Goal: Use online tool/utility: Utilize a website feature to perform a specific function

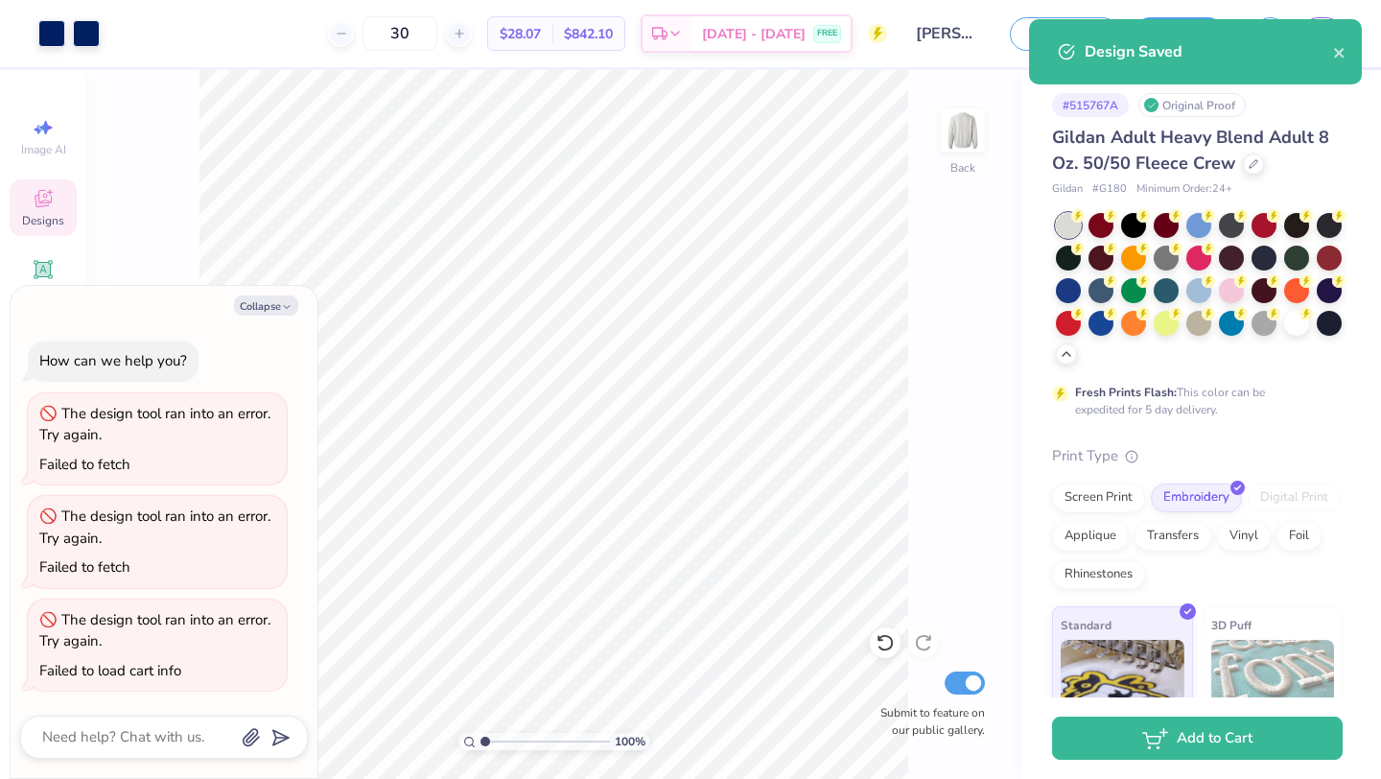
scroll to position [195, 0]
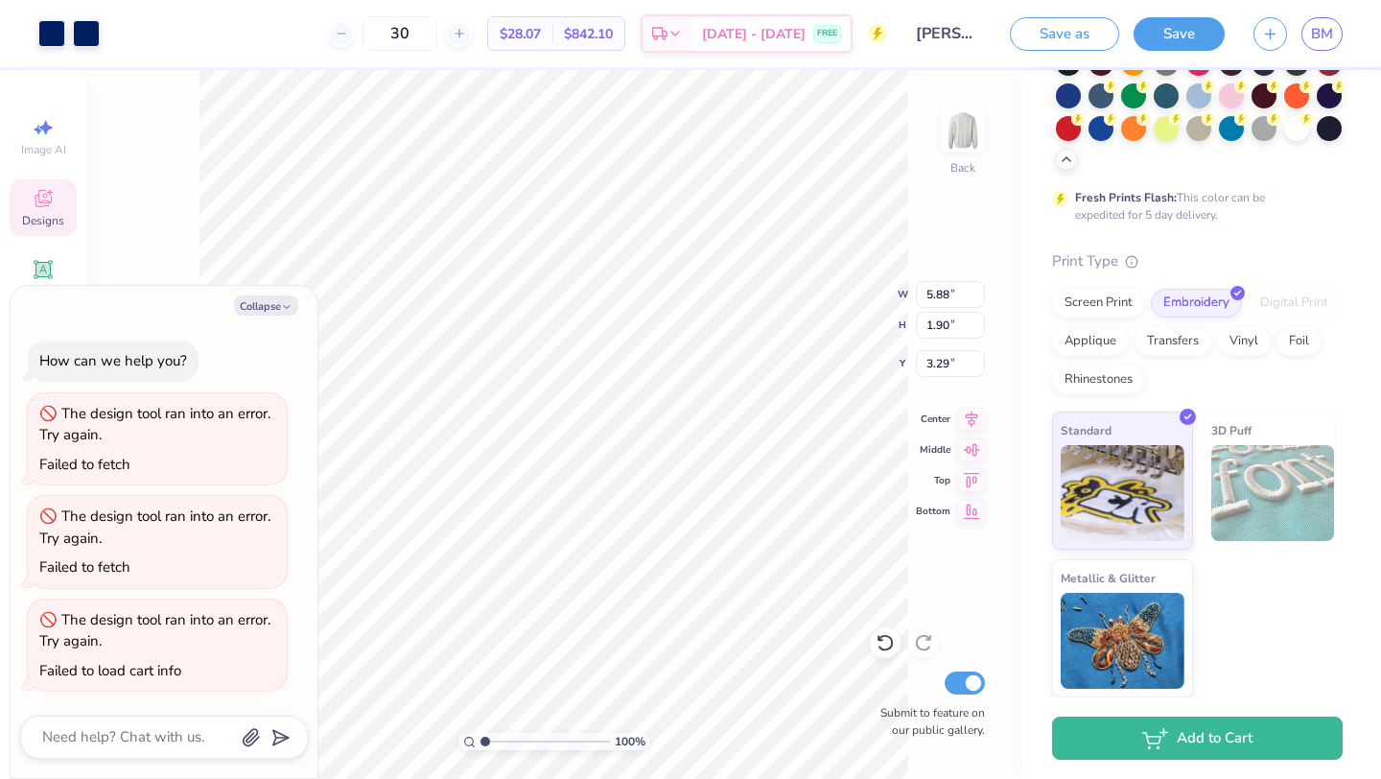
type textarea "x"
type input "9.74"
type input "3.15"
type input "2.04"
type textarea "x"
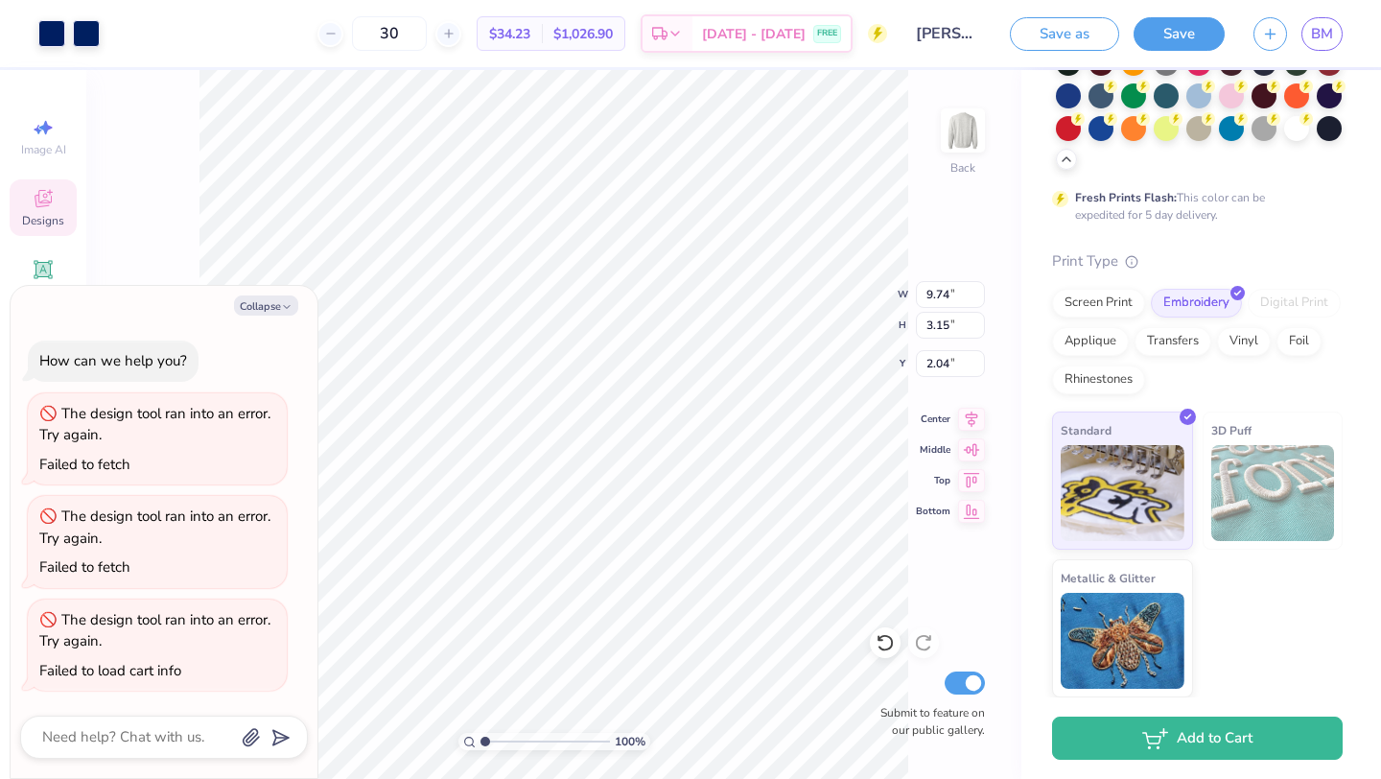
type input "11.54"
type input "3.73"
type input "1.46"
type textarea "x"
type input "3.00"
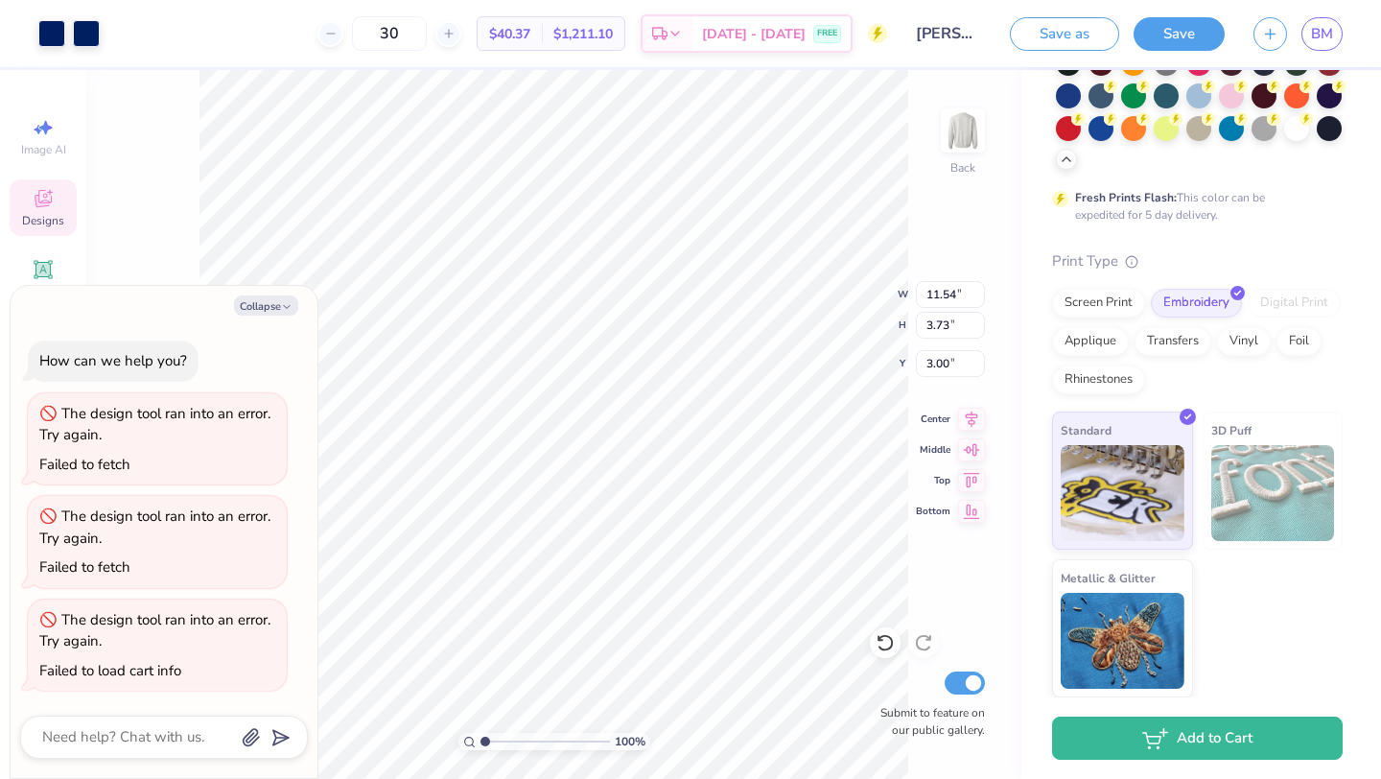
type textarea "x"
type input "3.00"
type input "0.97"
type input "5.76"
type textarea "x"
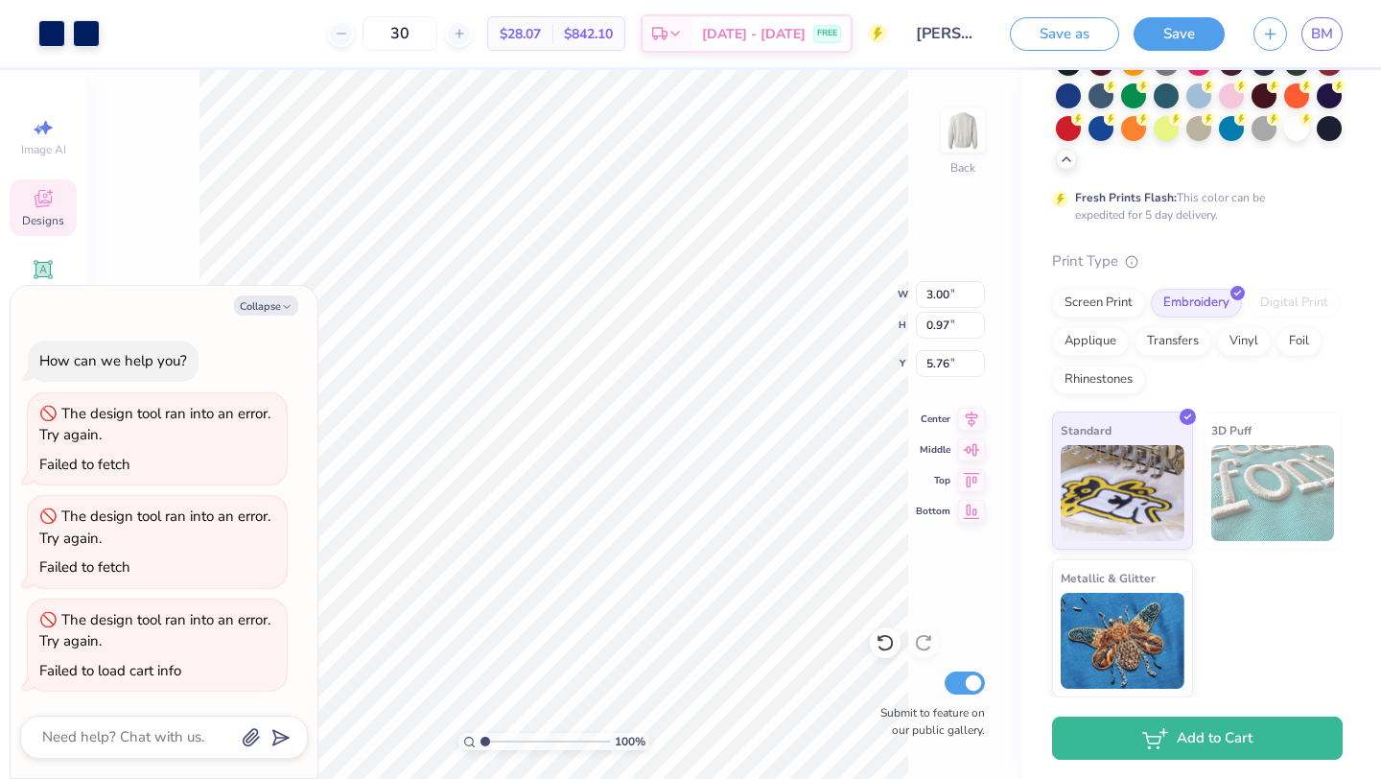
type input "4.55"
type textarea "x"
type input "3.47"
type input "1.12"
type input "4.40"
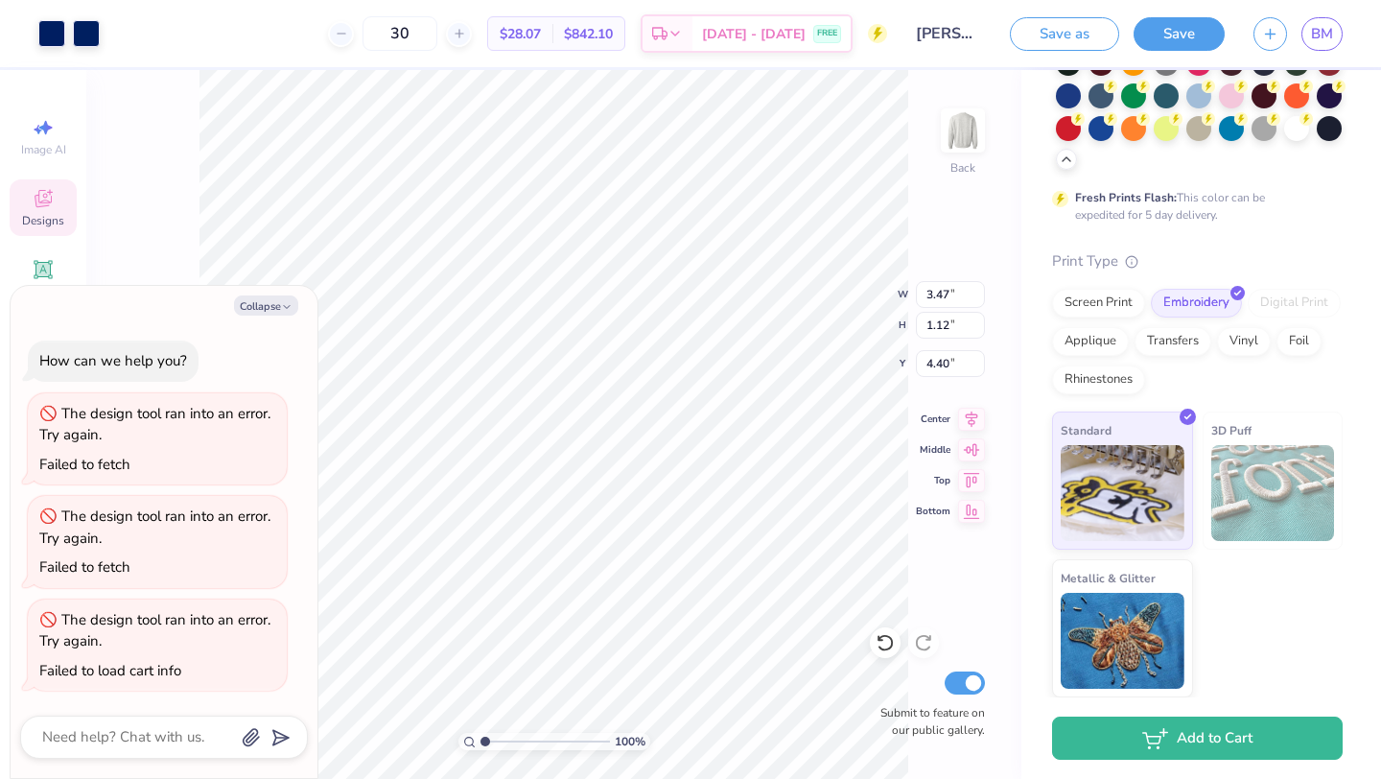
type textarea "x"
type input "4.26"
type textarea "x"
type input "4.56"
type textarea "x"
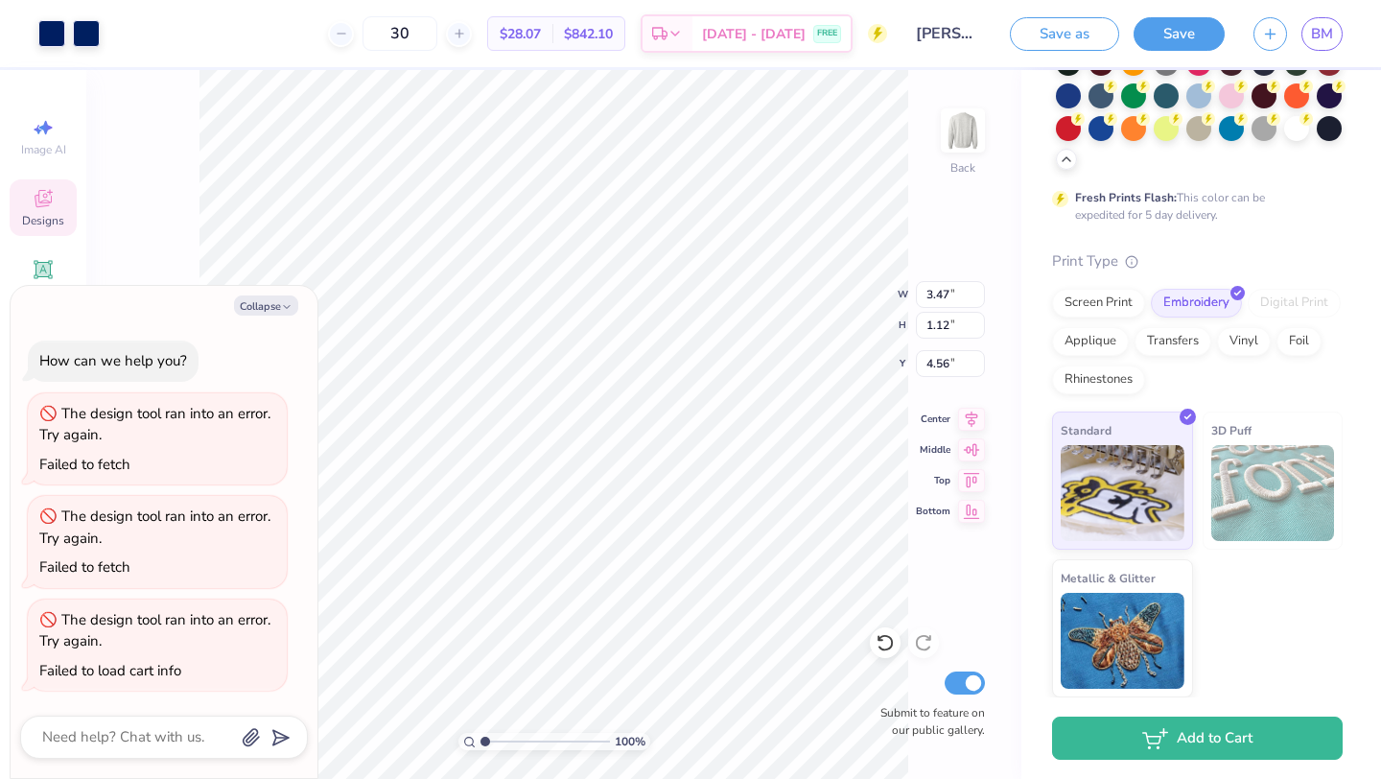
type input "10.06"
type input "3.25"
type input "2.43"
type textarea "x"
type input "3.00"
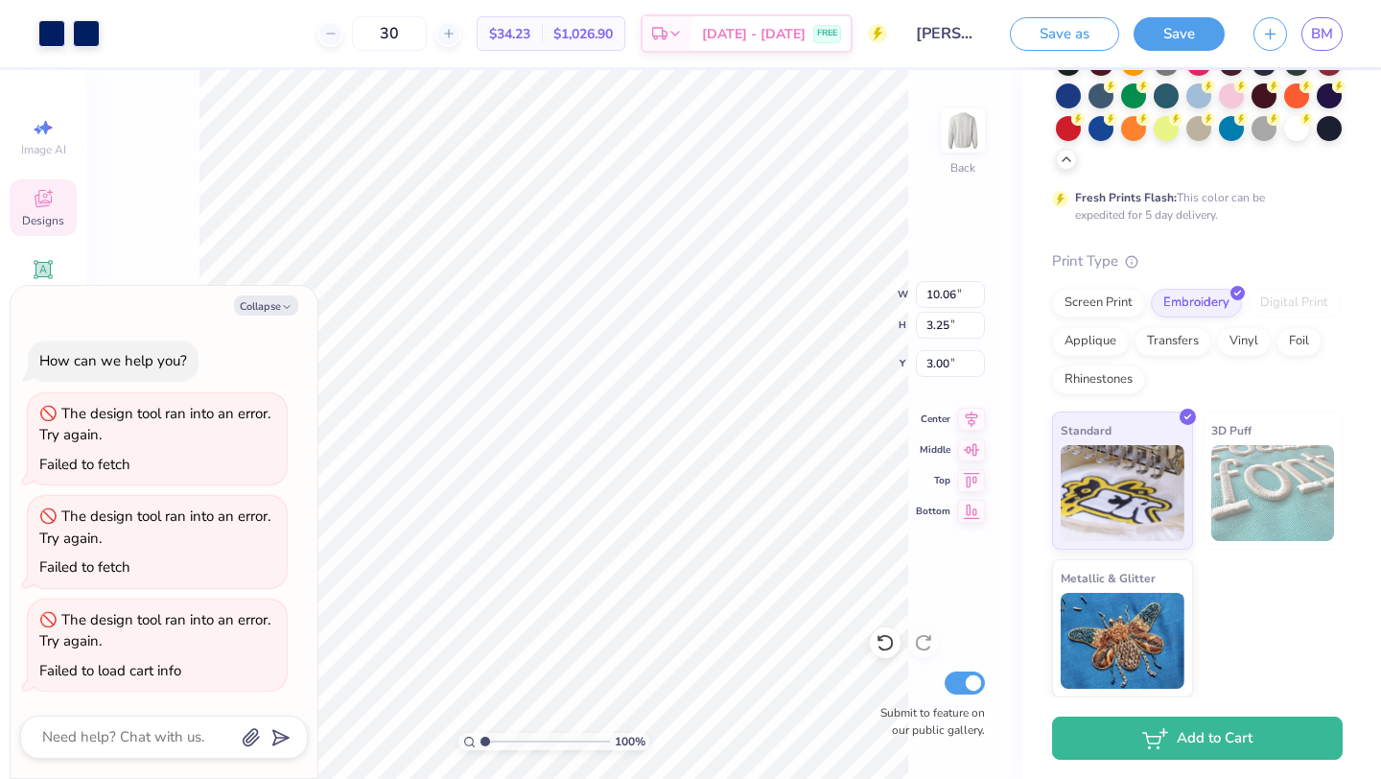
type textarea "x"
type input "10.50"
type input "3.40"
type input "2.86"
type textarea "x"
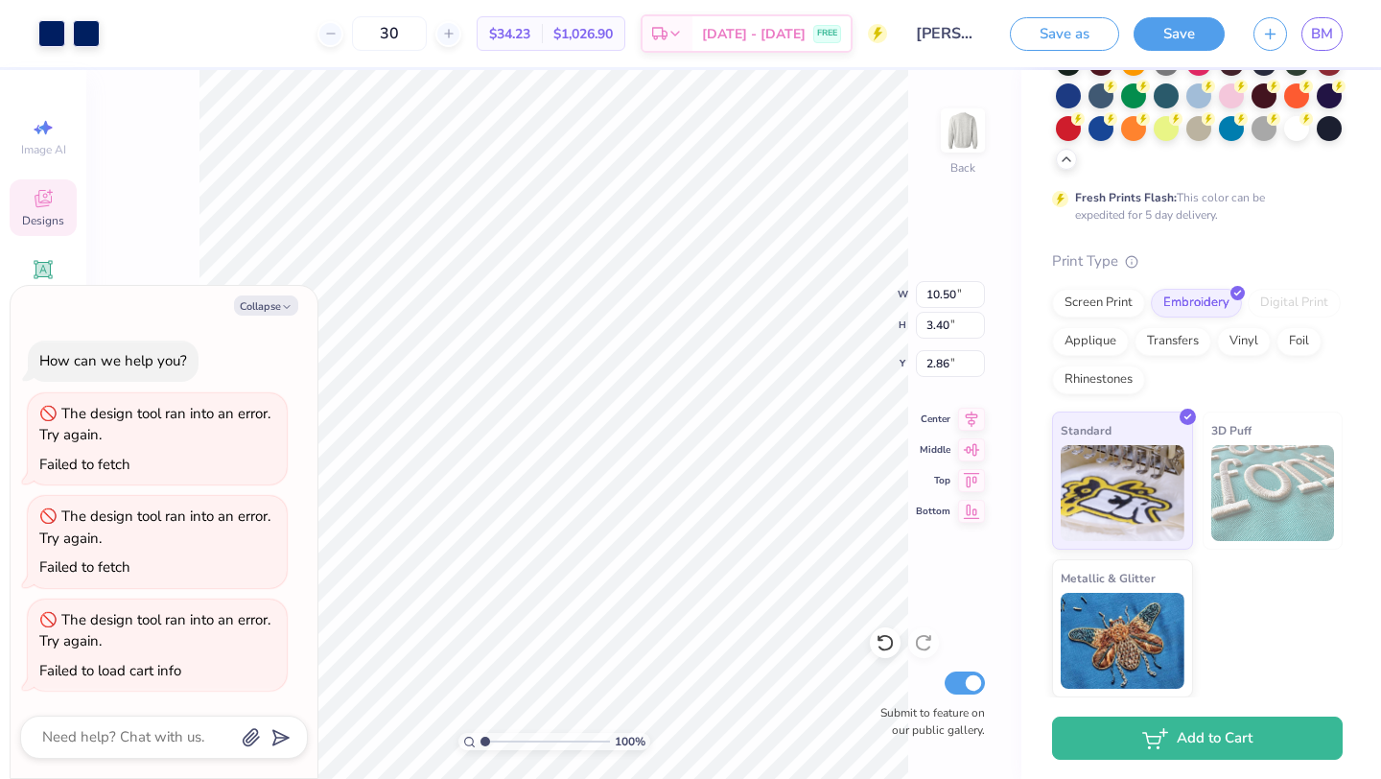
type input "3.00"
type textarea "x"
type input "3.67"
type textarea "x"
type input "11.28"
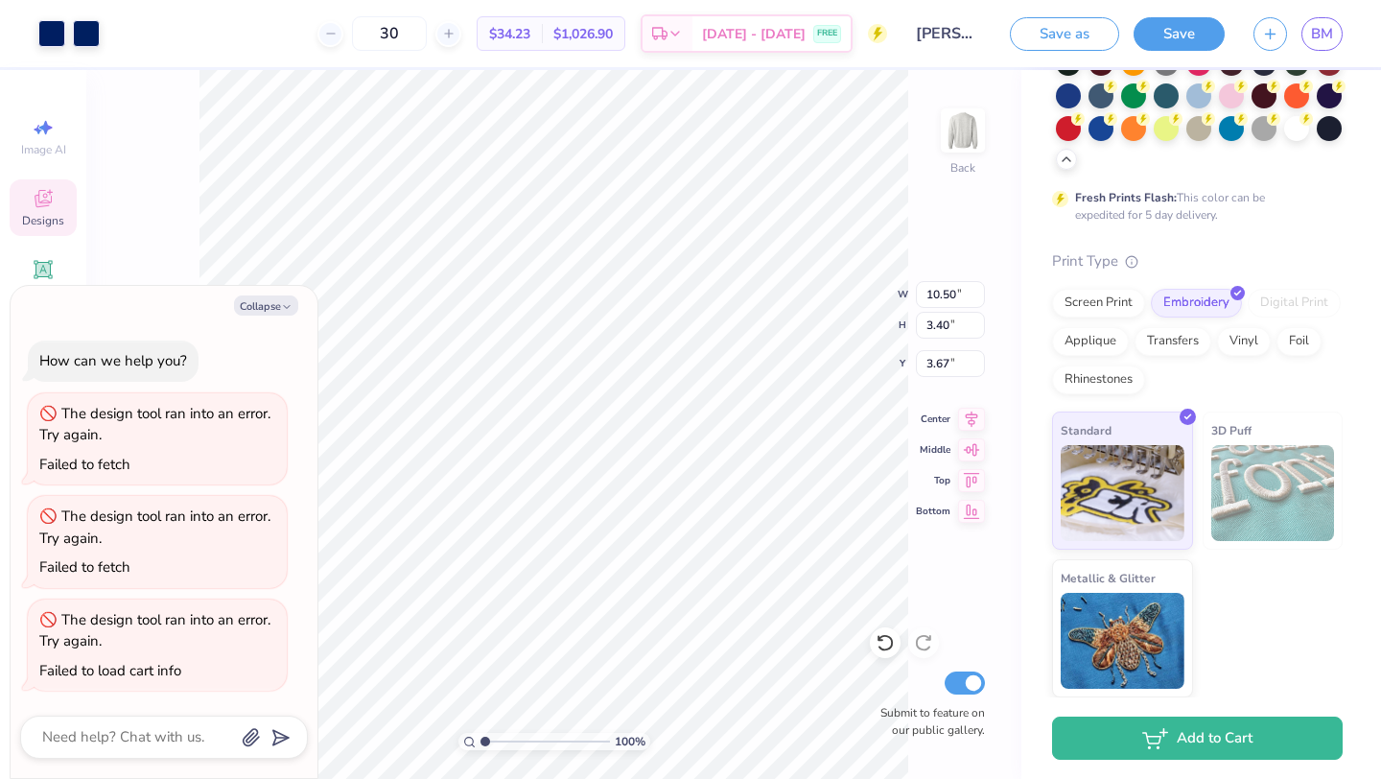
type input "3.65"
type input "3.42"
type textarea "x"
type input "3.00"
click at [259, 307] on button "Collapse" at bounding box center [266, 305] width 64 height 20
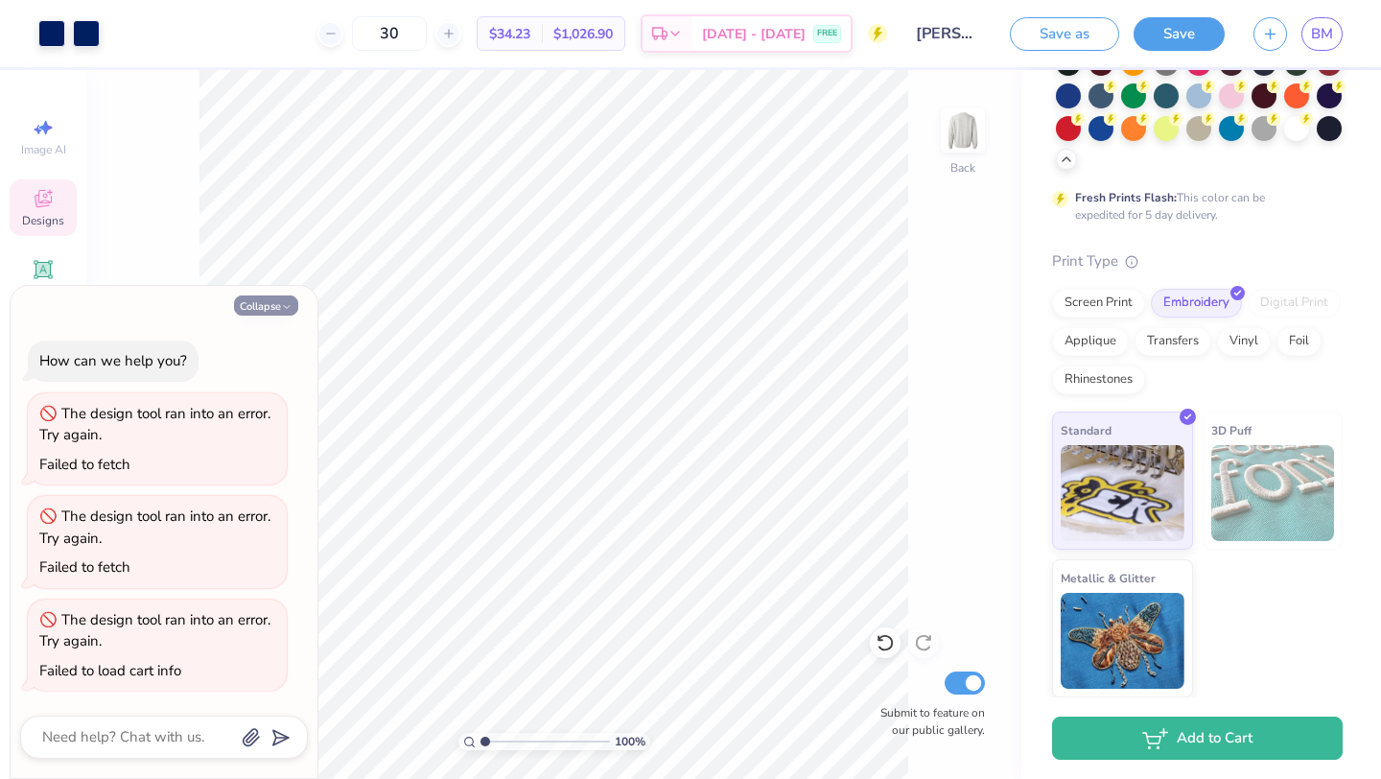
type textarea "x"
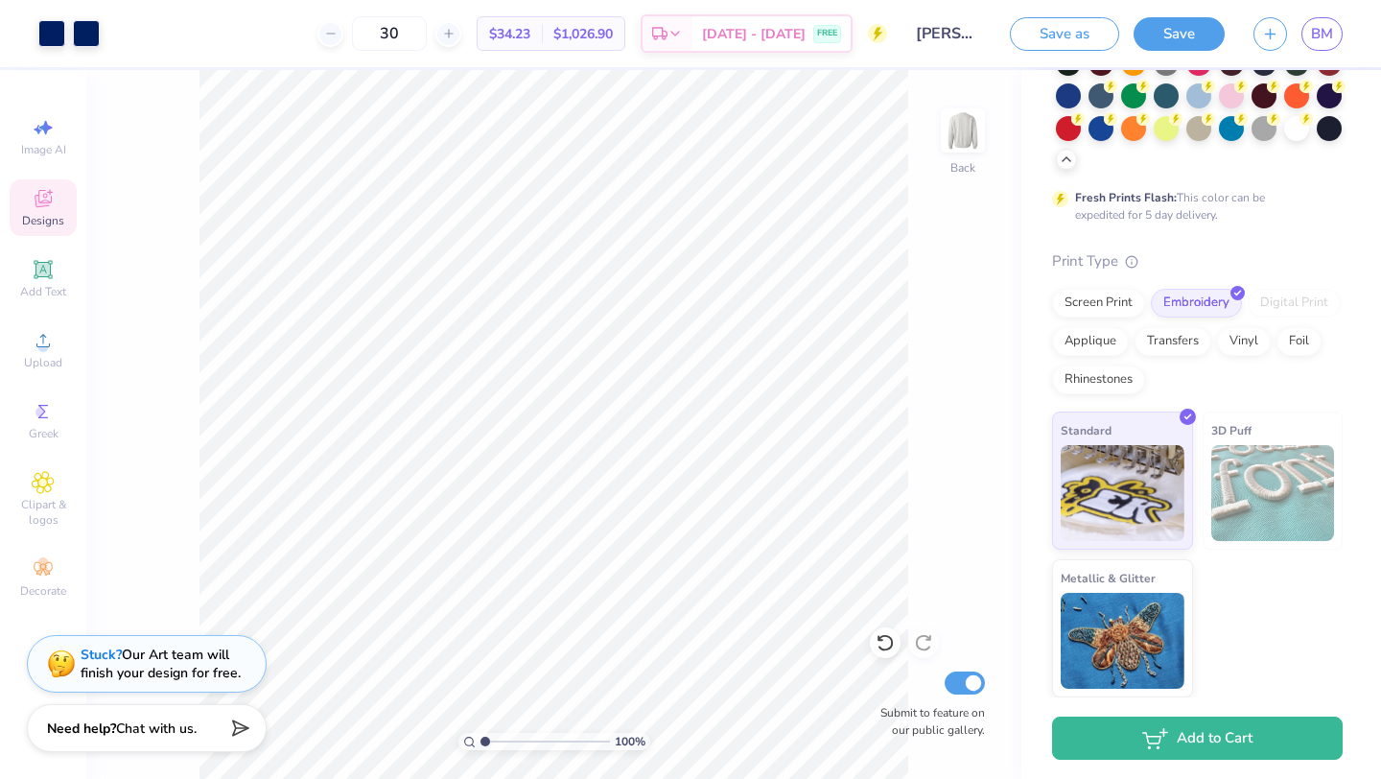
click at [44, 271] on icon at bounding box center [42, 269] width 14 height 14
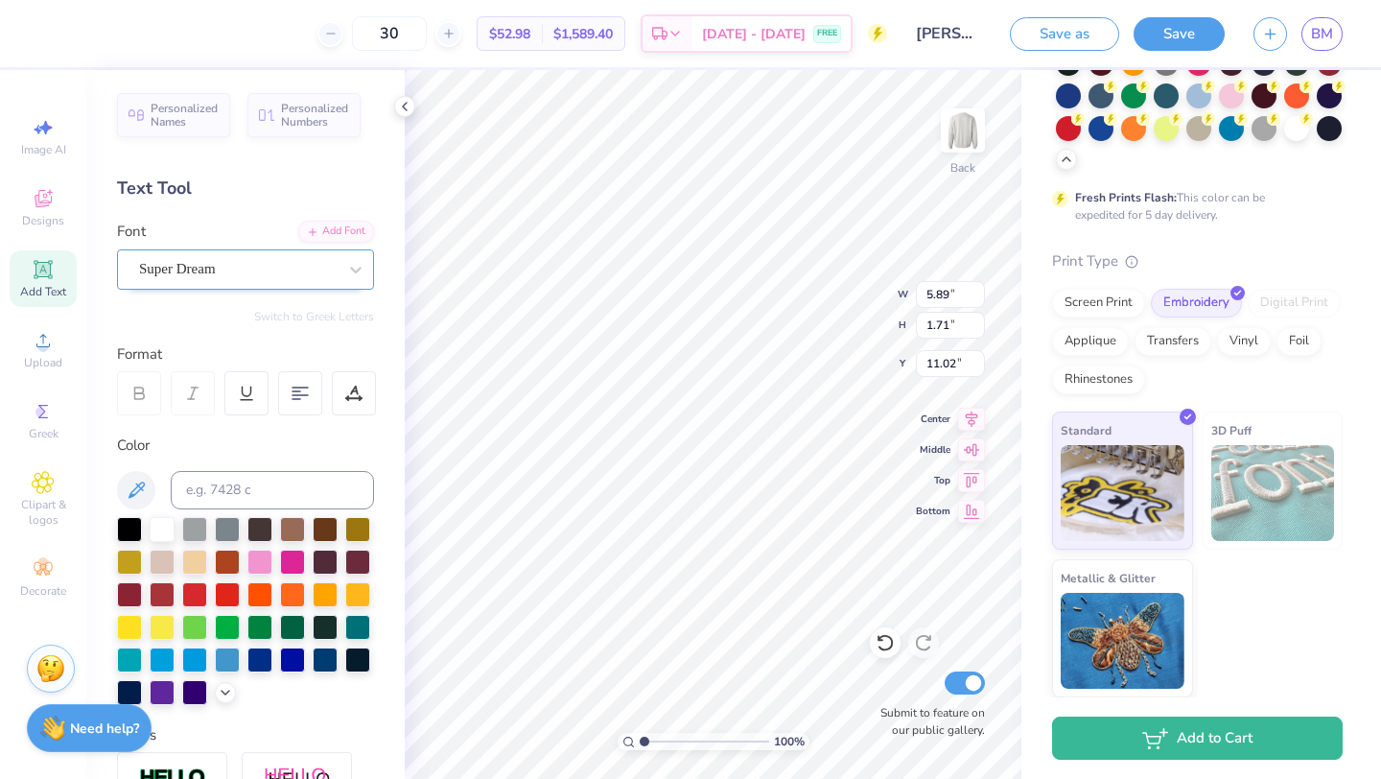
click at [195, 279] on div "Super Dream" at bounding box center [237, 269] width 201 height 30
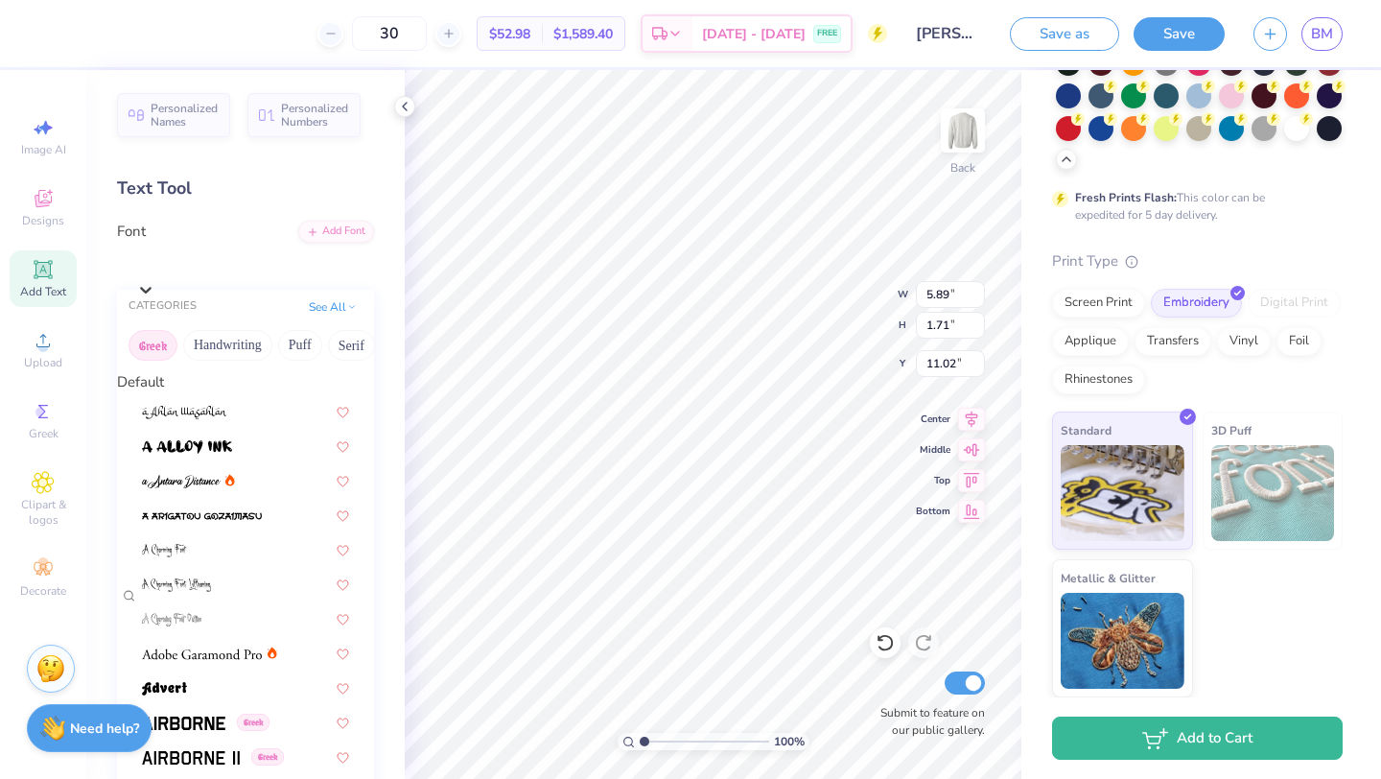
click at [152, 356] on button "Greek" at bounding box center [153, 345] width 49 height 31
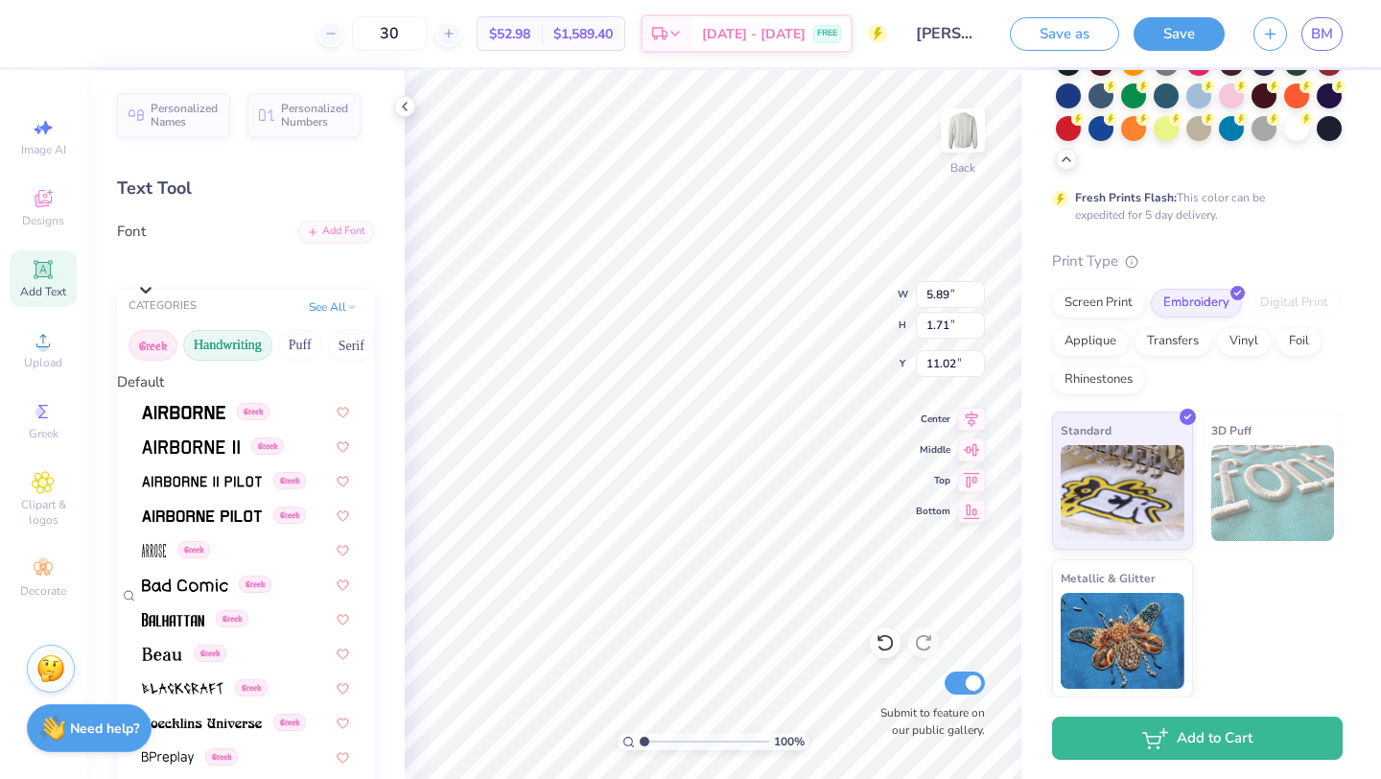
click at [219, 356] on button "Handwriting" at bounding box center [227, 345] width 89 height 31
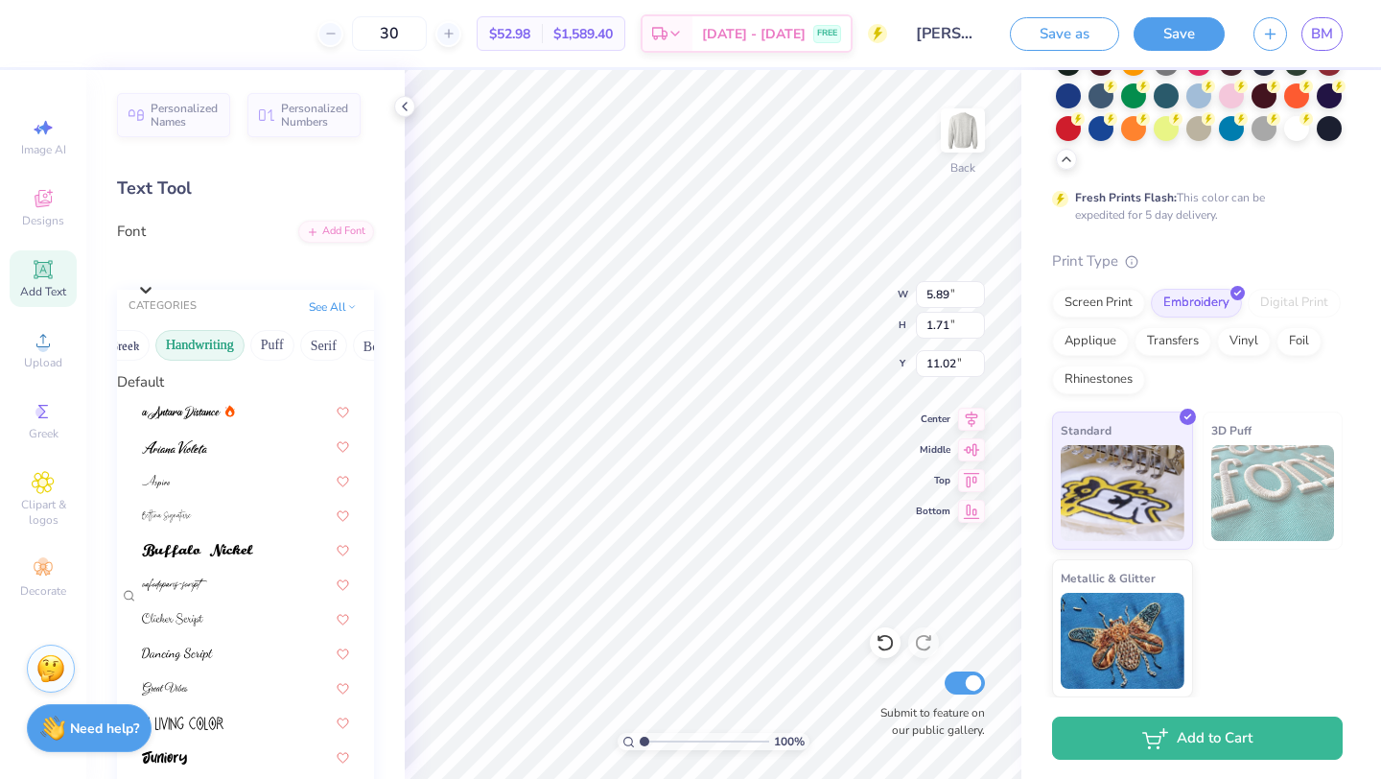
scroll to position [0, 60]
click at [225, 356] on button "Puff" at bounding box center [240, 345] width 44 height 31
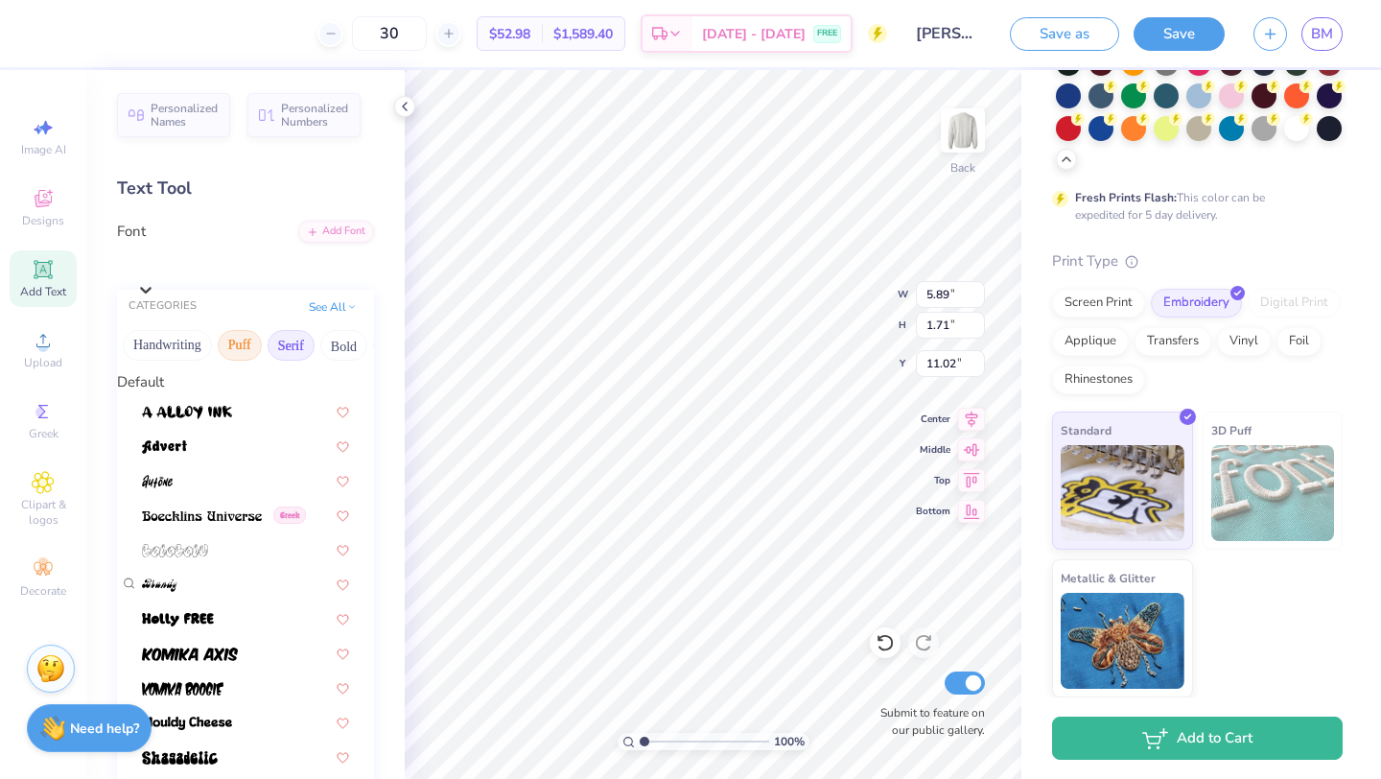
click at [292, 357] on button "Serif" at bounding box center [291, 345] width 47 height 31
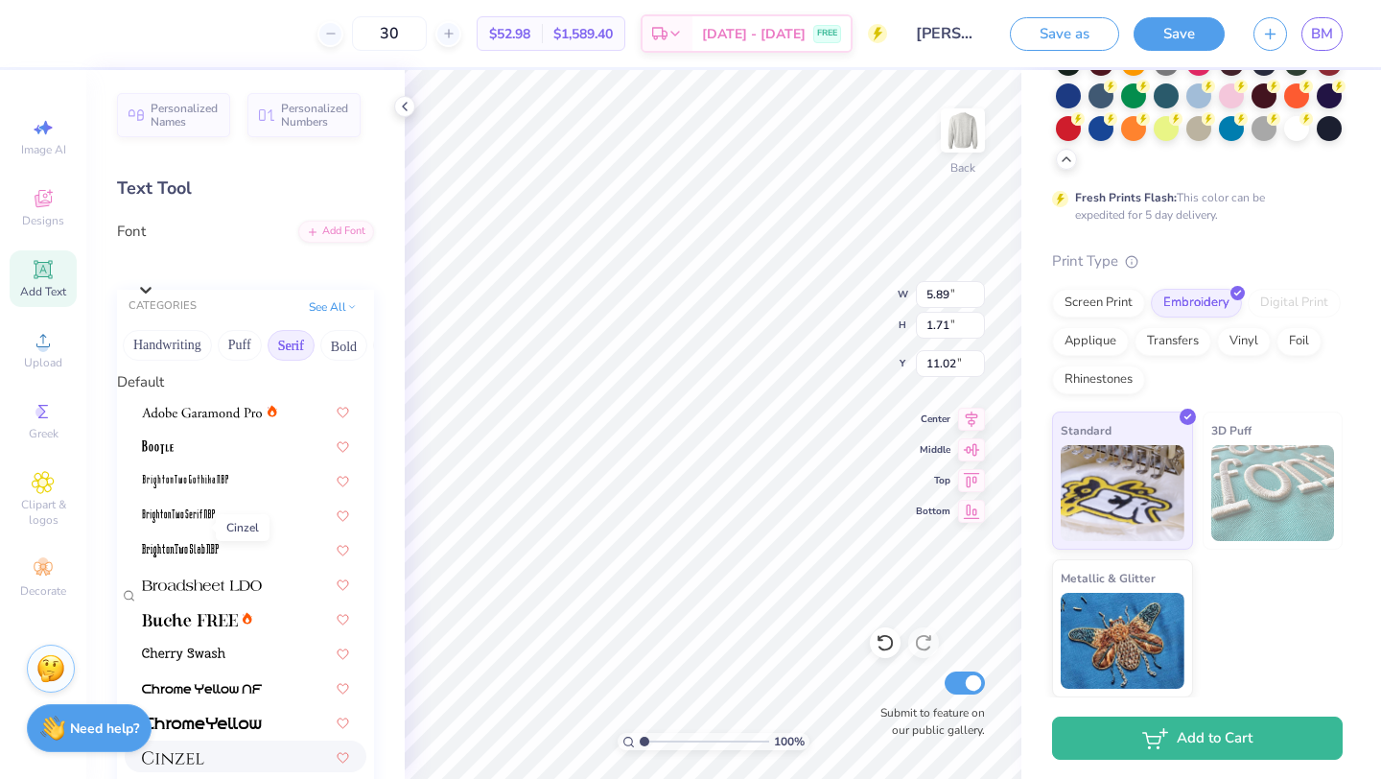
scroll to position [241, 0]
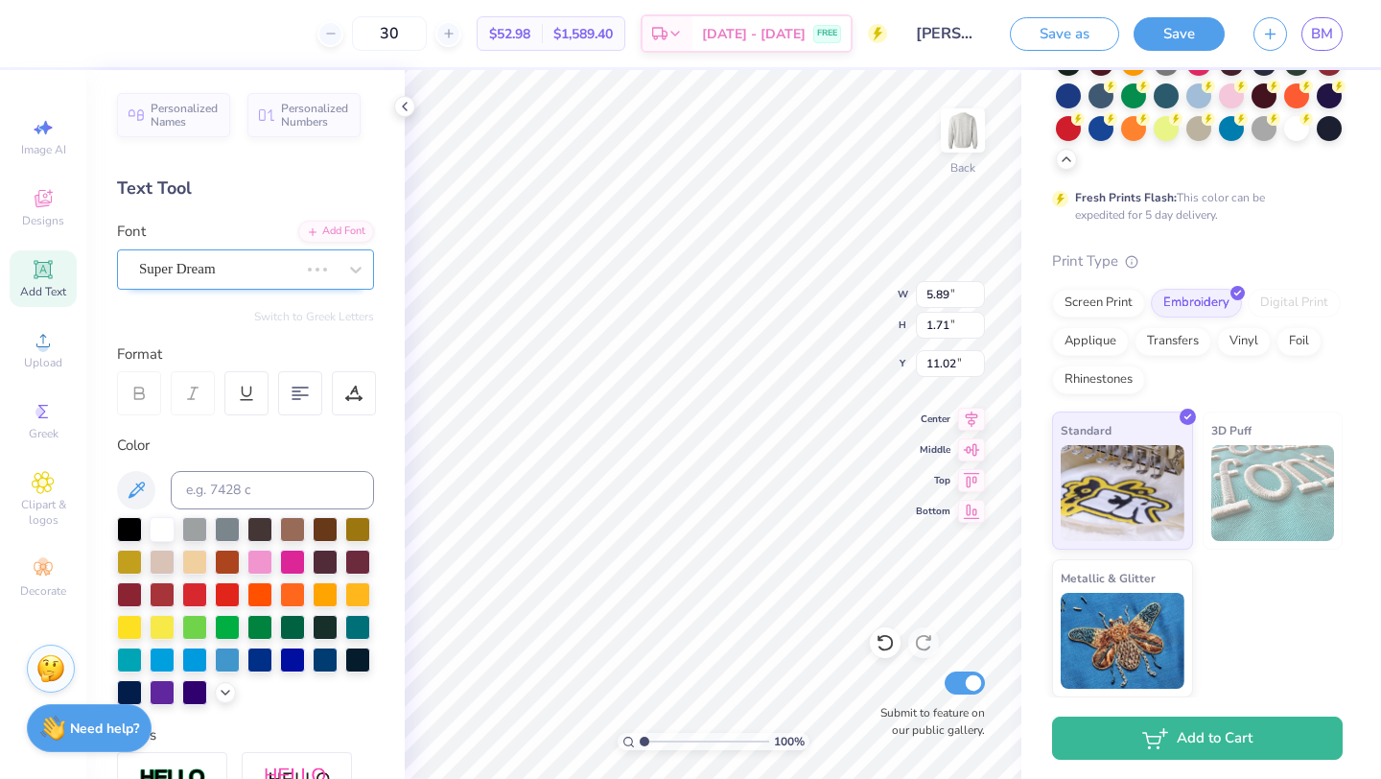
click at [224, 262] on div "Super Dream" at bounding box center [218, 269] width 163 height 30
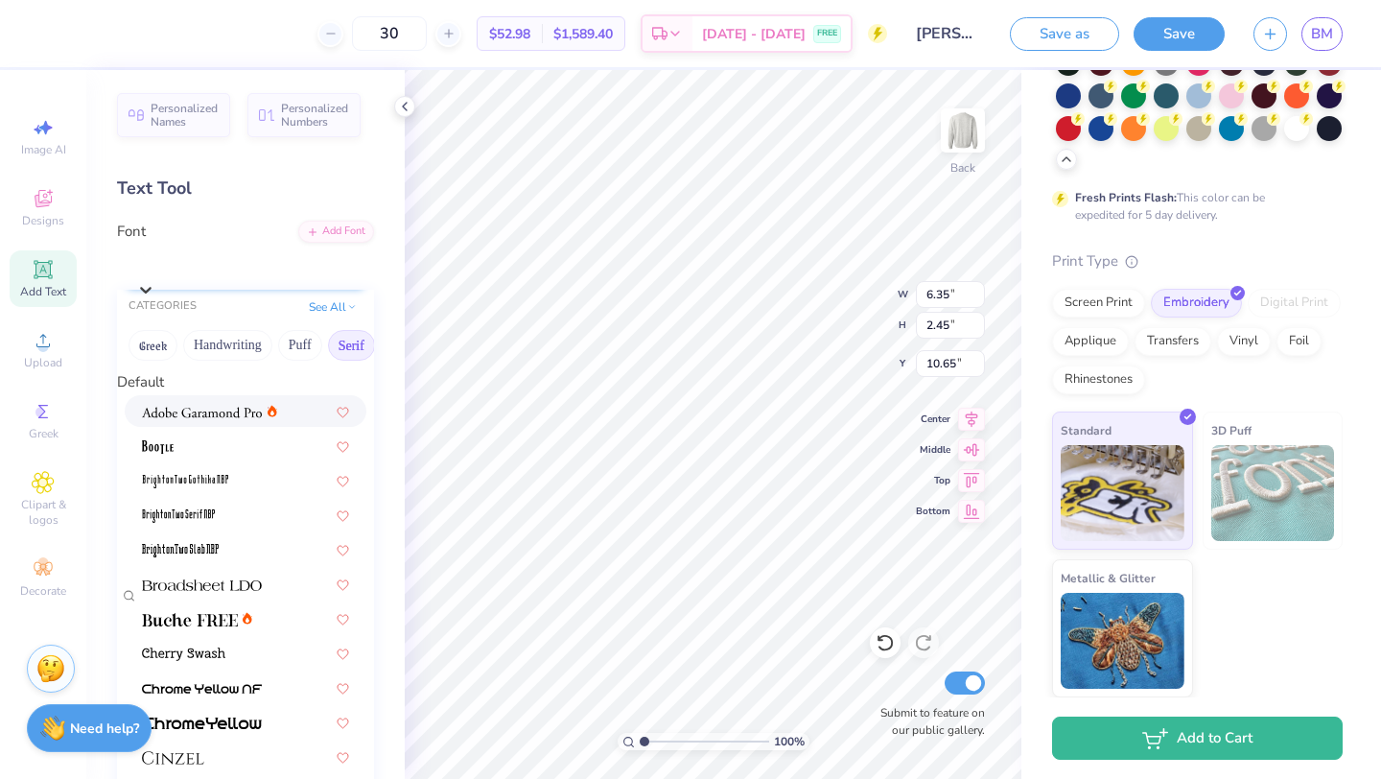
type input "6.35"
type input "2.45"
type input "10.65"
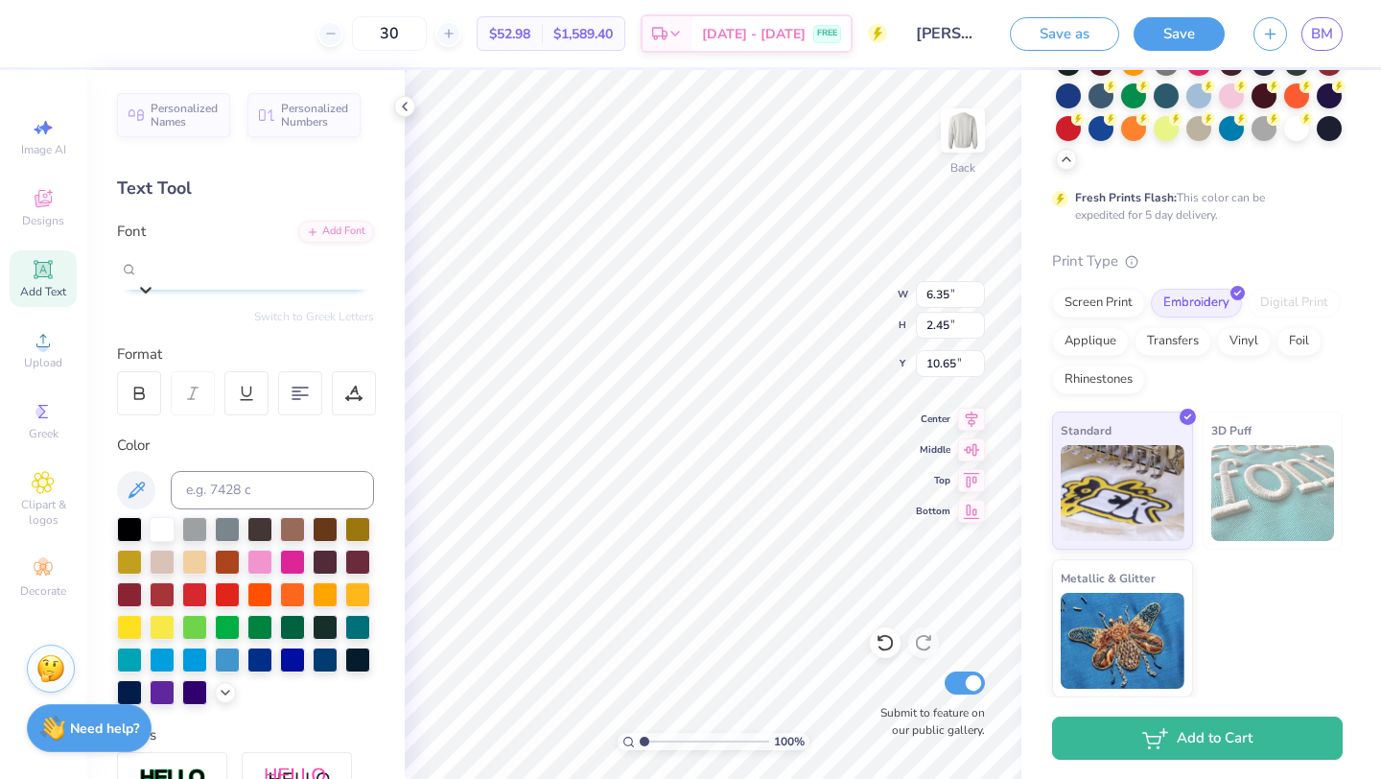
click at [155, 280] on icon at bounding box center [145, 289] width 19 height 19
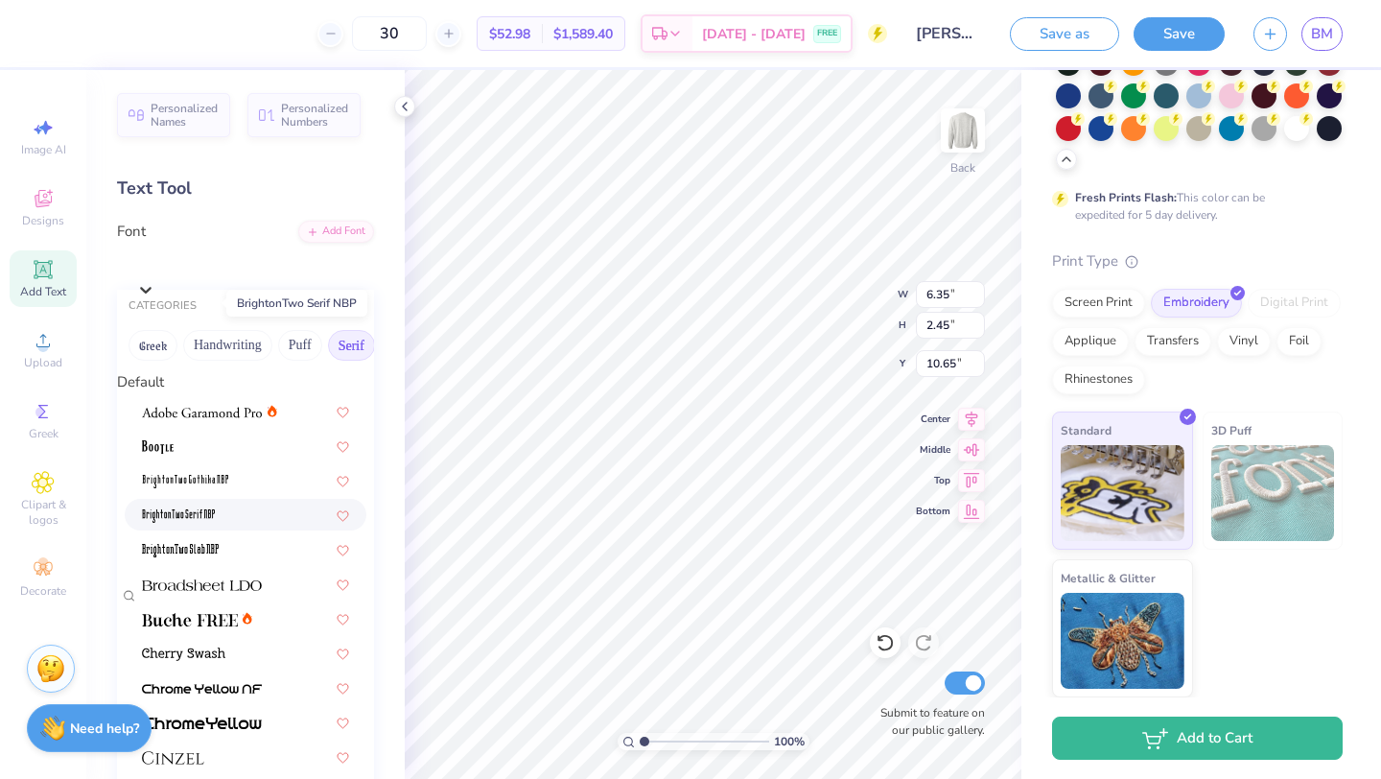
scroll to position [243, 0]
click at [204, 746] on div at bounding box center [245, 756] width 207 height 20
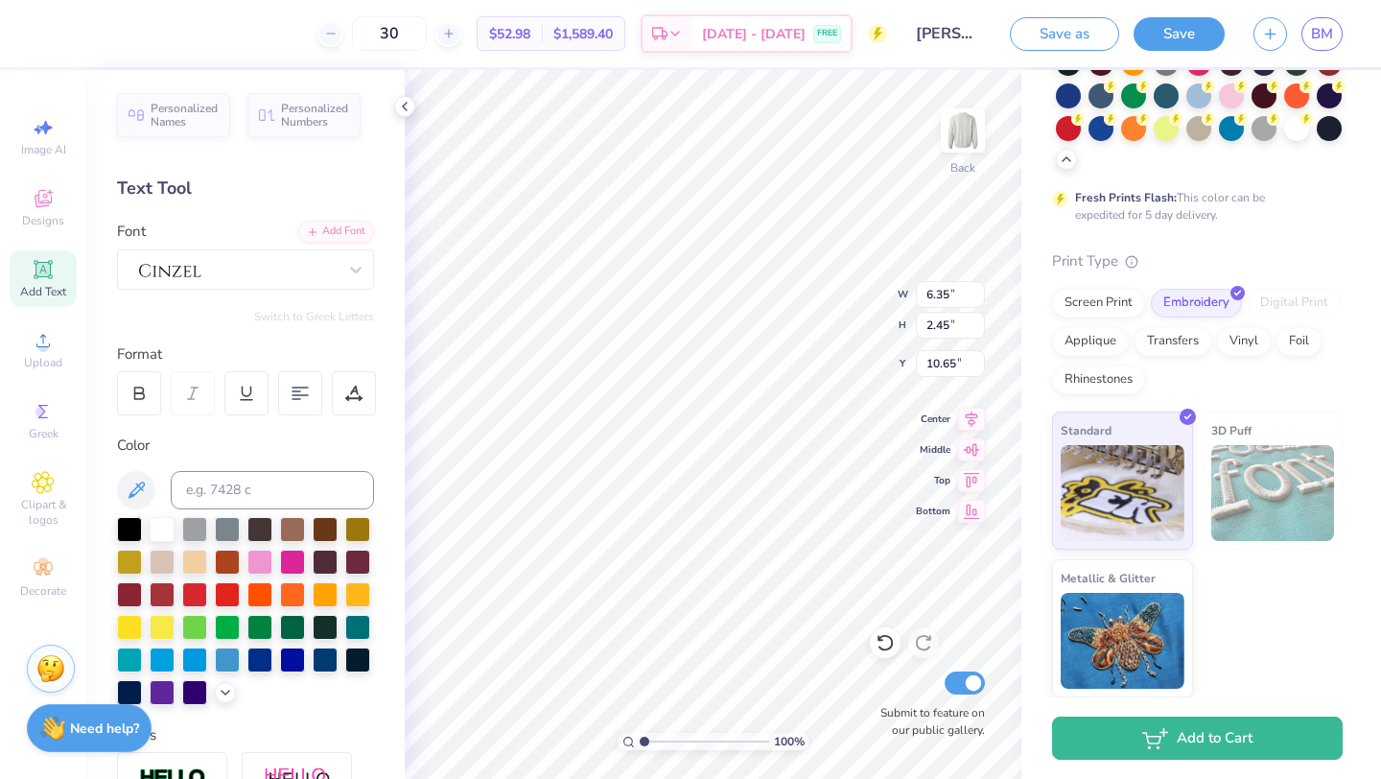
type input "5.93"
type input "1.75"
type input "11.00"
click at [333, 273] on div at bounding box center [237, 269] width 201 height 30
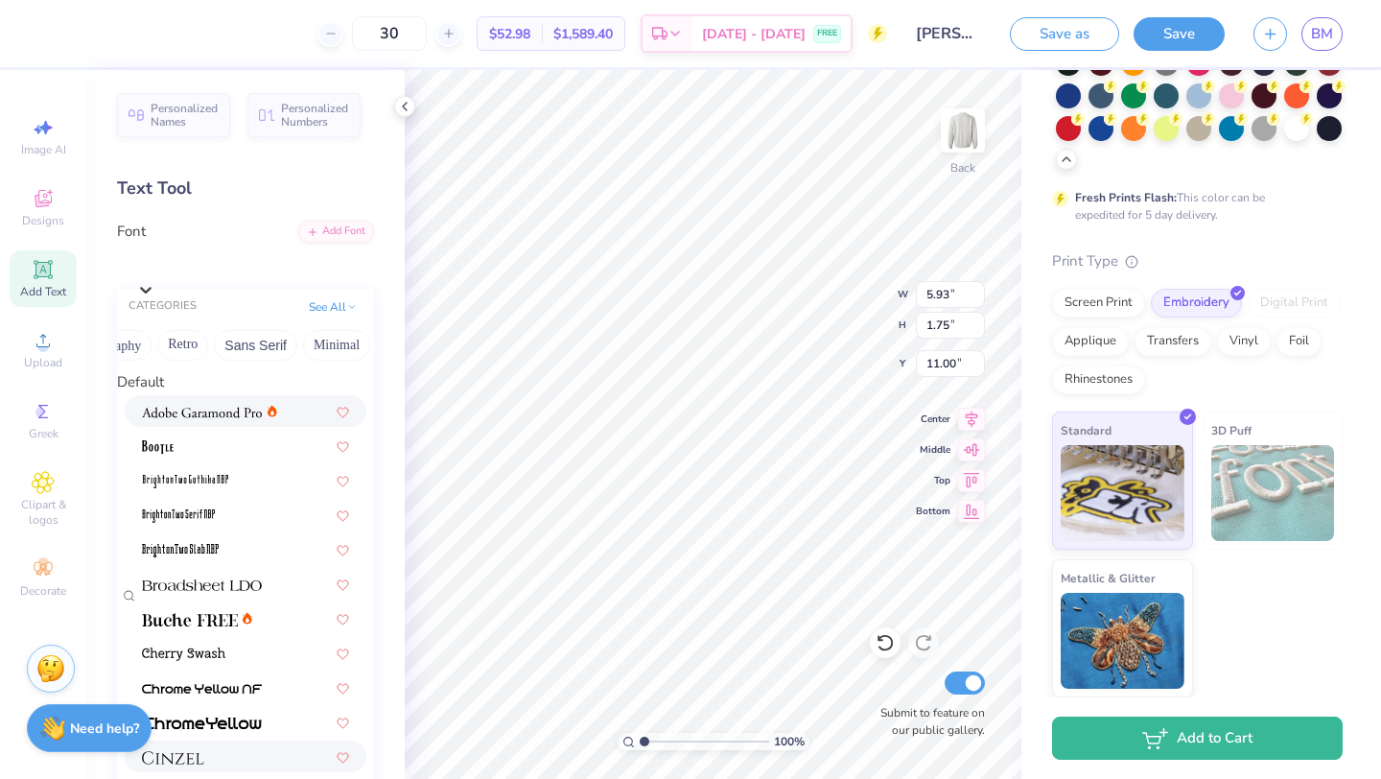
scroll to position [0, 363]
click at [261, 350] on button "Sans Serif" at bounding box center [258, 345] width 83 height 31
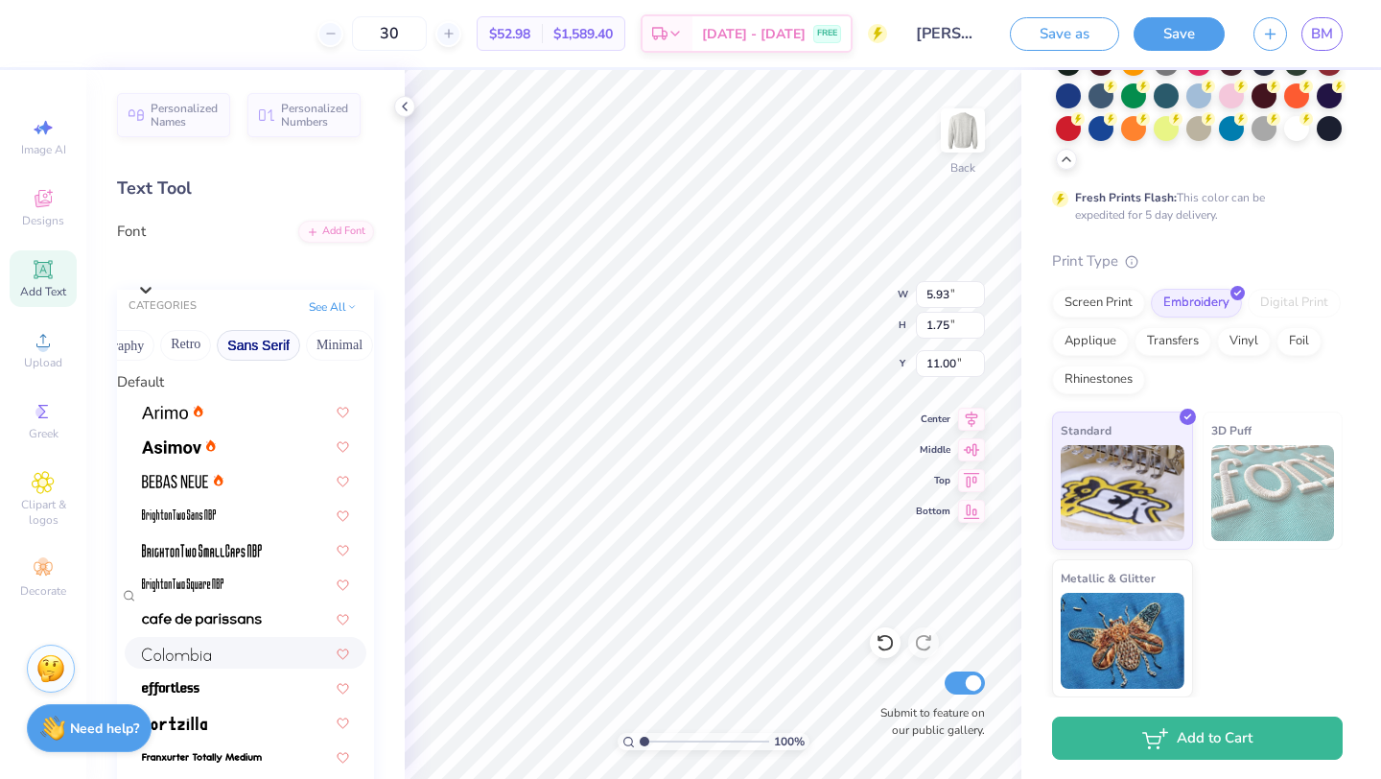
scroll to position [0, 0]
click at [193, 357] on button "Retro" at bounding box center [185, 345] width 51 height 31
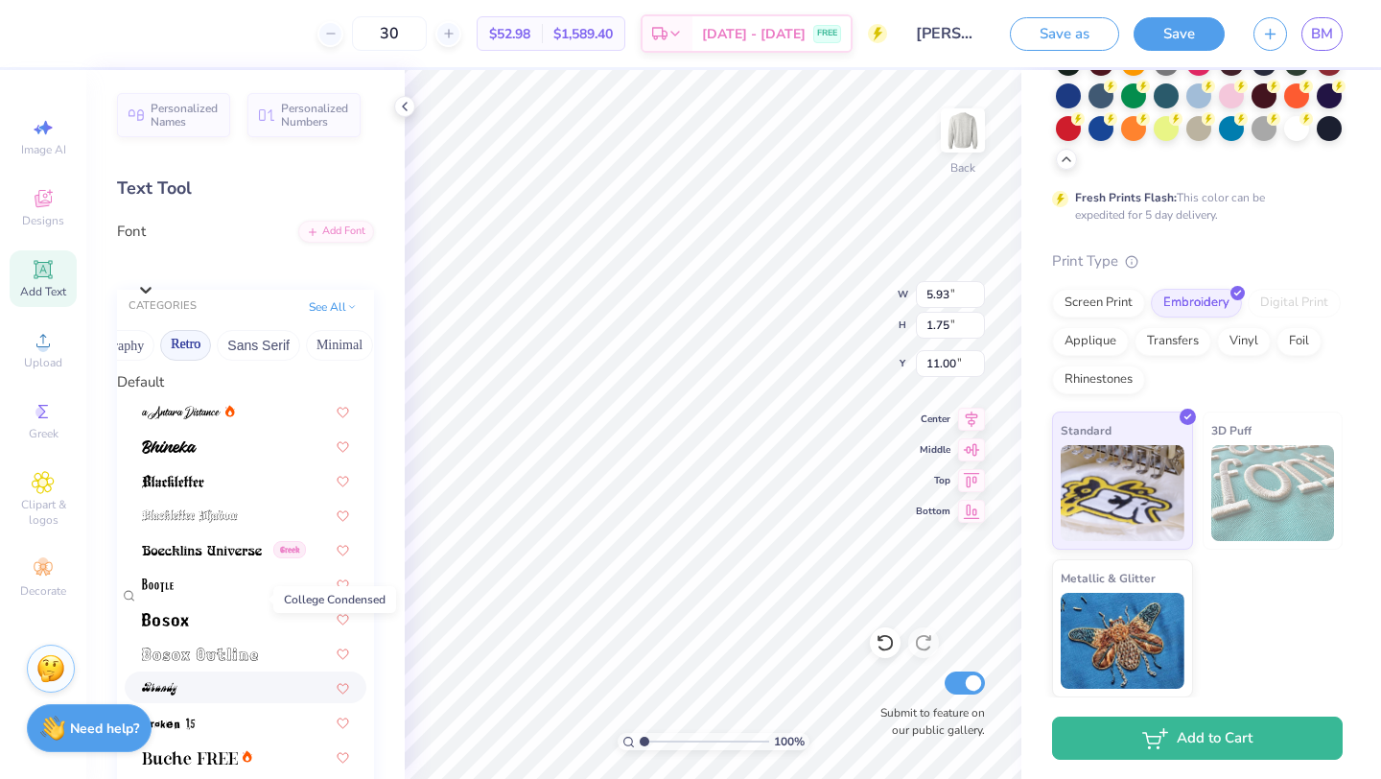
scroll to position [616, 0]
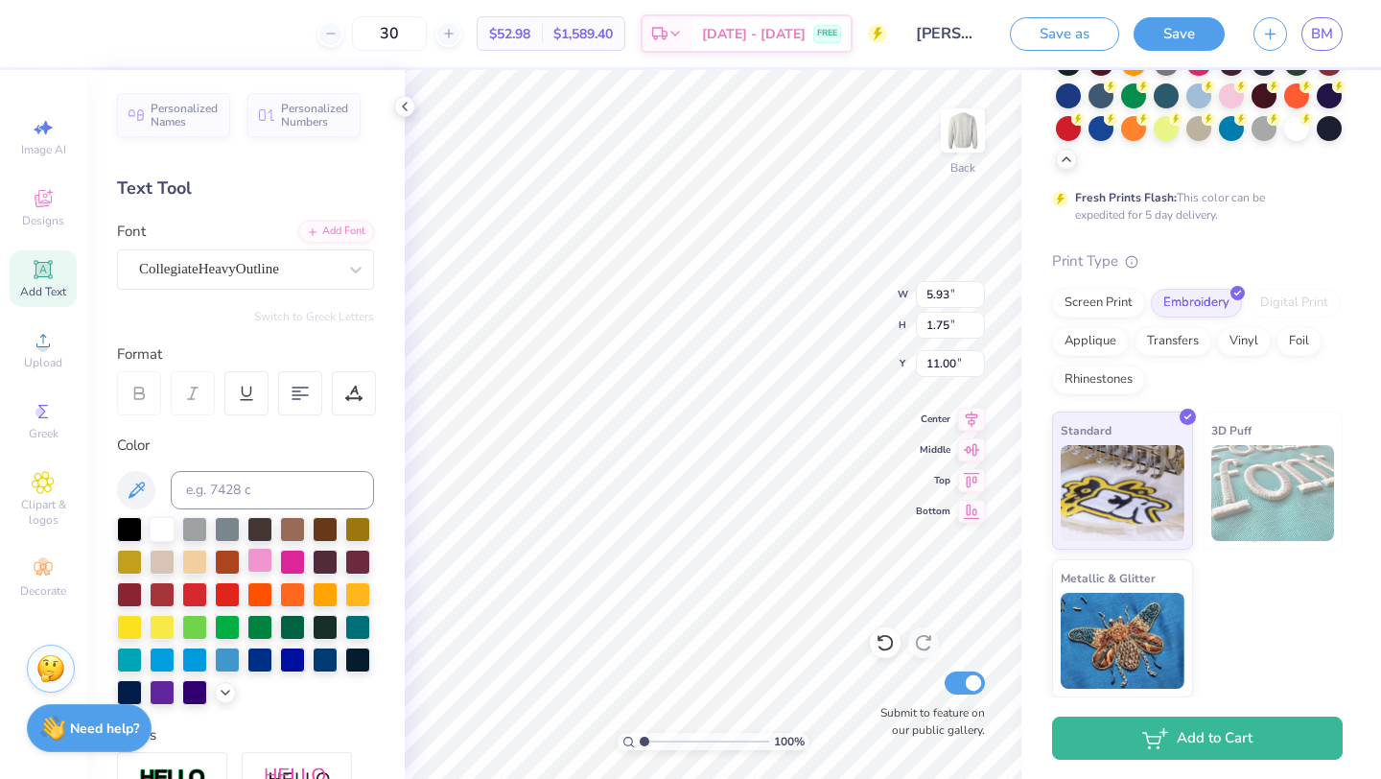
type input "6.62"
type input "1.81"
type input "10.97"
click at [247, 270] on div "CollegiateHeavyOutline" at bounding box center [237, 269] width 201 height 30
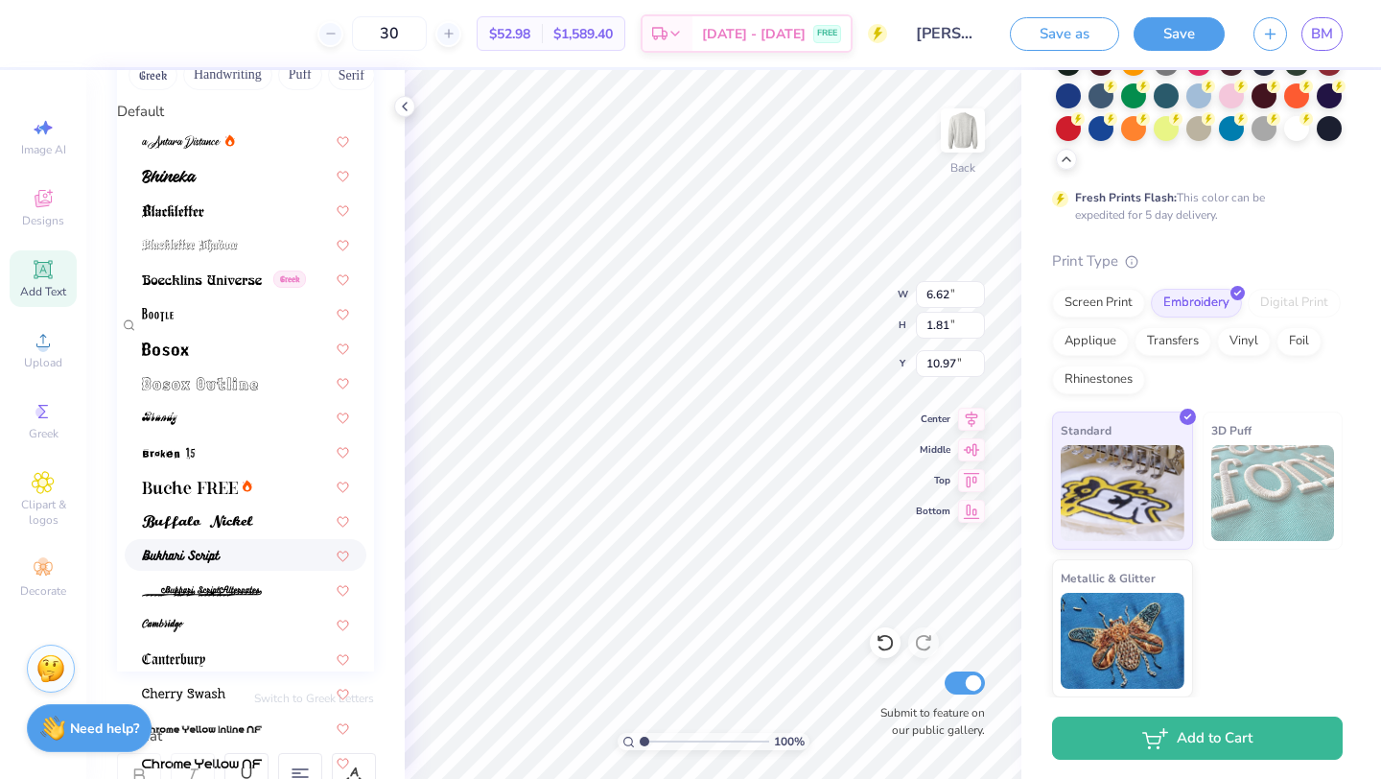
scroll to position [0, 0]
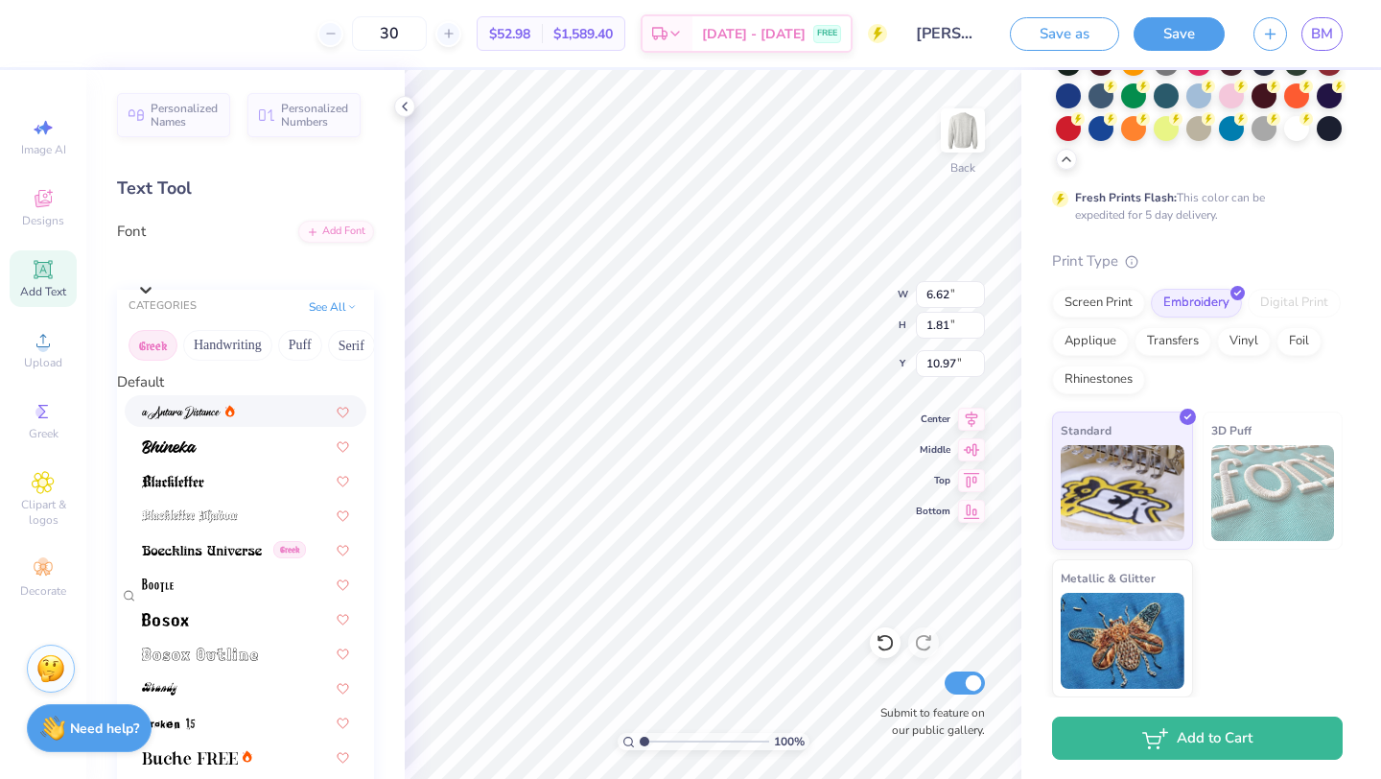
click at [152, 350] on button "Greek" at bounding box center [153, 345] width 49 height 31
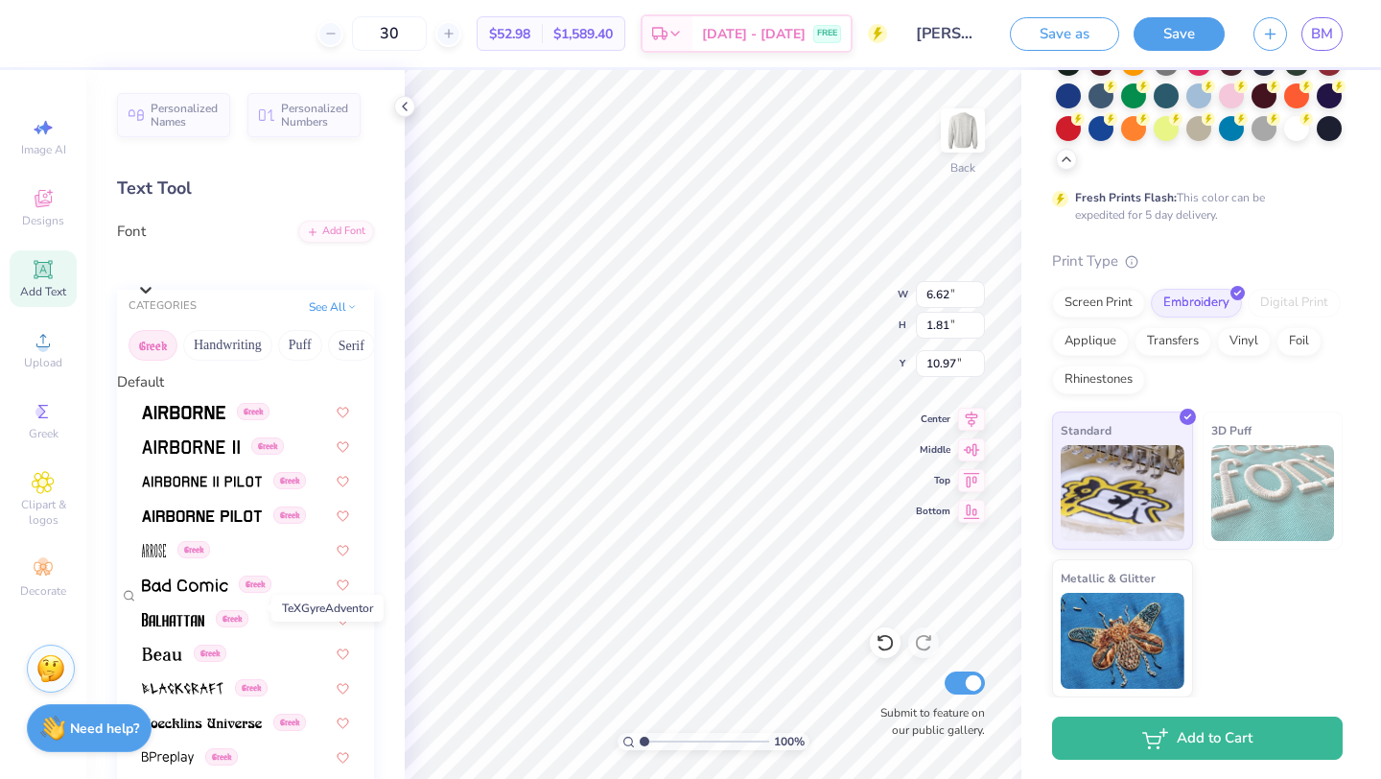
scroll to position [1160, 0]
click at [218, 361] on button "Handwriting" at bounding box center [227, 345] width 89 height 31
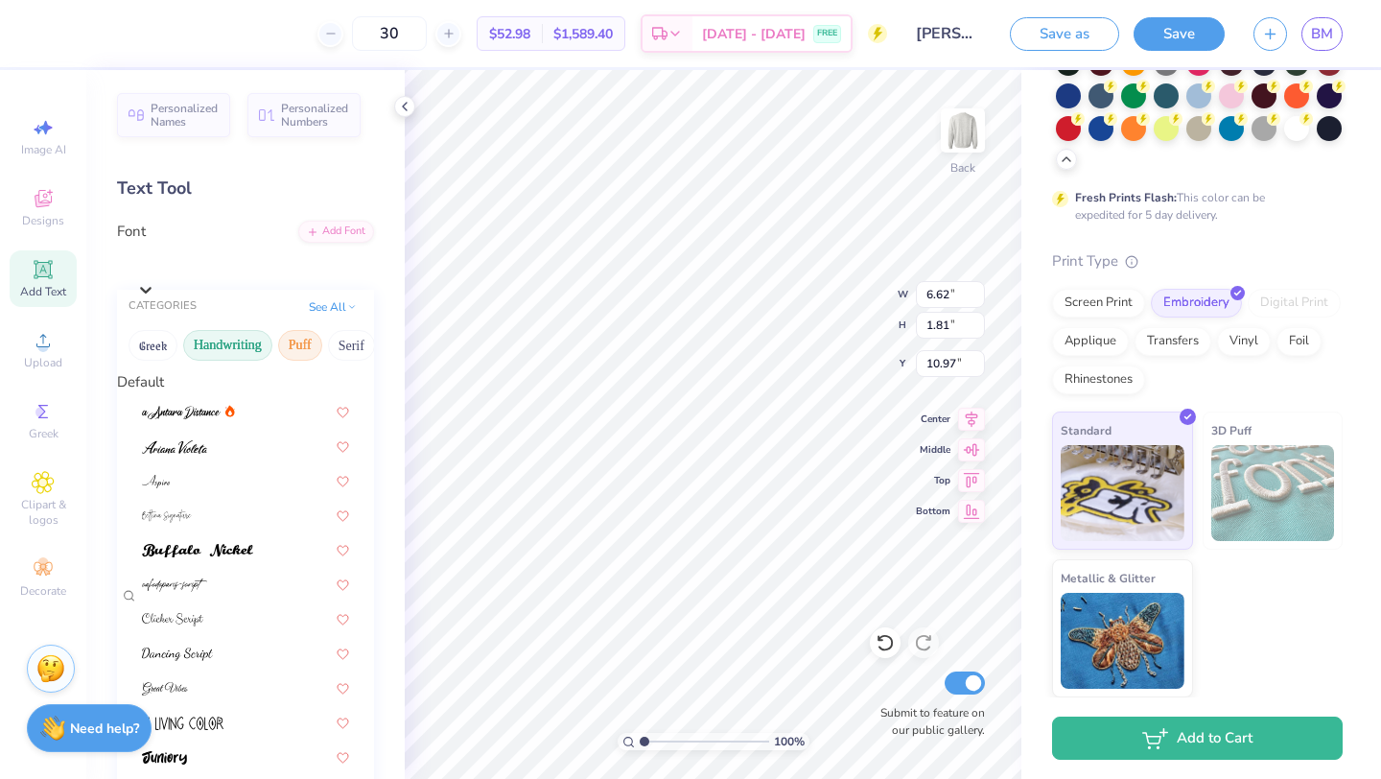
click at [311, 346] on button "Puff" at bounding box center [300, 345] width 44 height 31
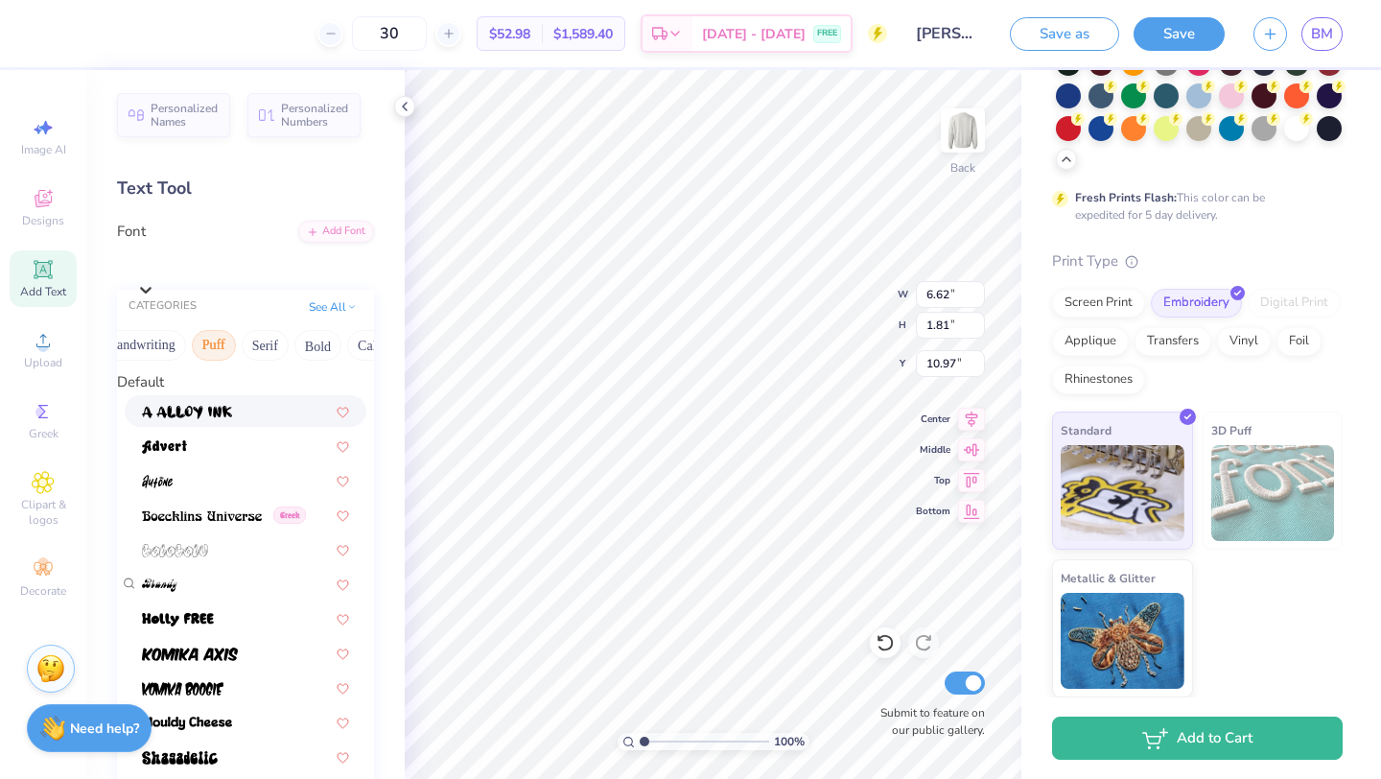
scroll to position [0, 96]
click at [257, 355] on button "Serif" at bounding box center [255, 345] width 47 height 31
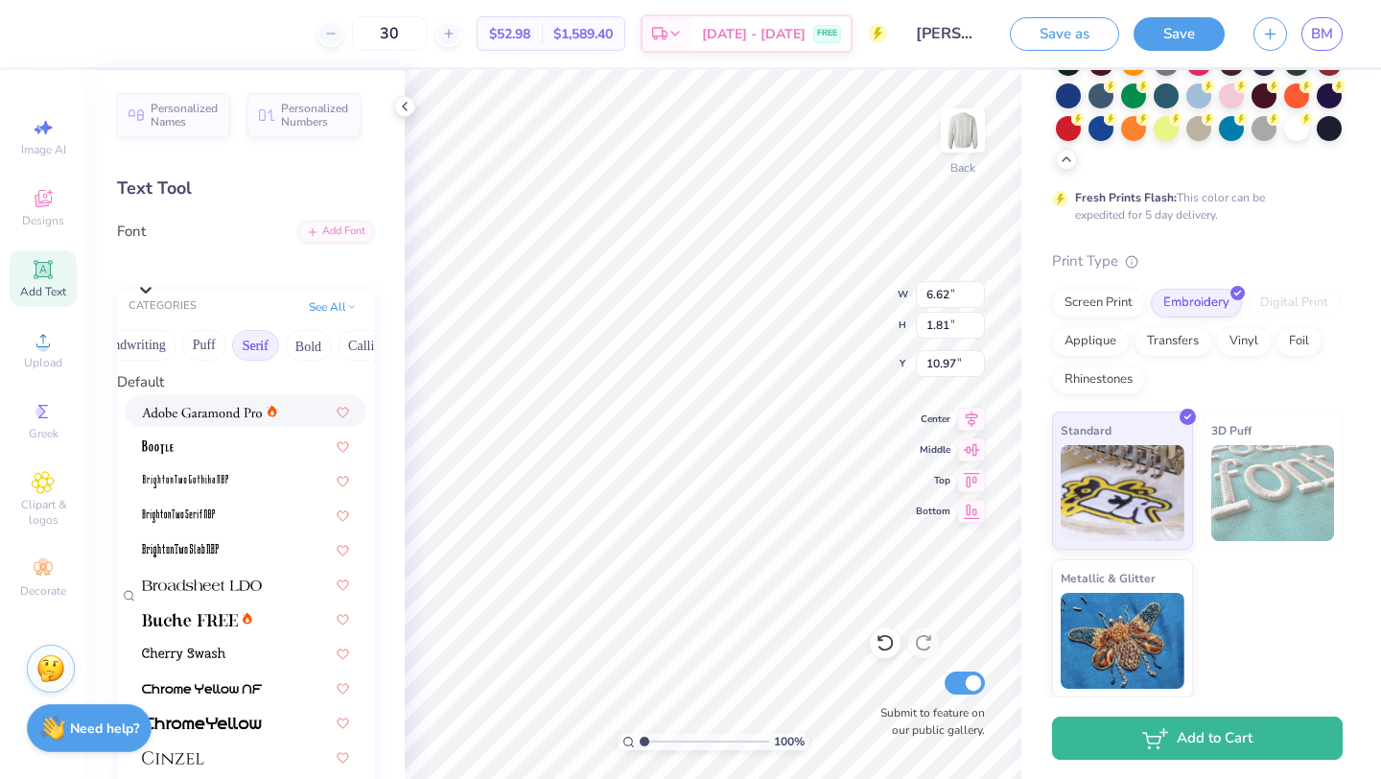
click at [214, 419] on img at bounding box center [202, 412] width 120 height 13
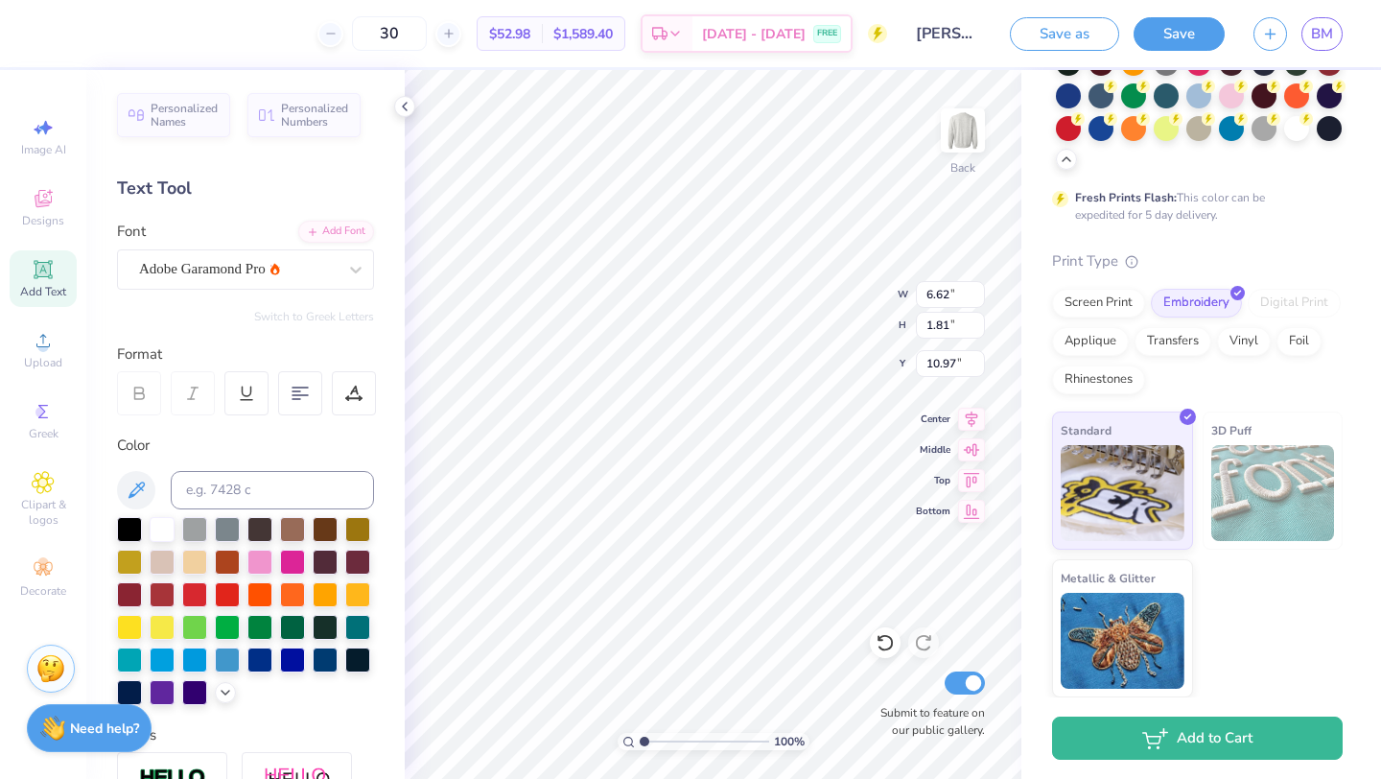
type input "6.16"
type input "1.69"
type input "11.03"
type textarea "EST. 1959"
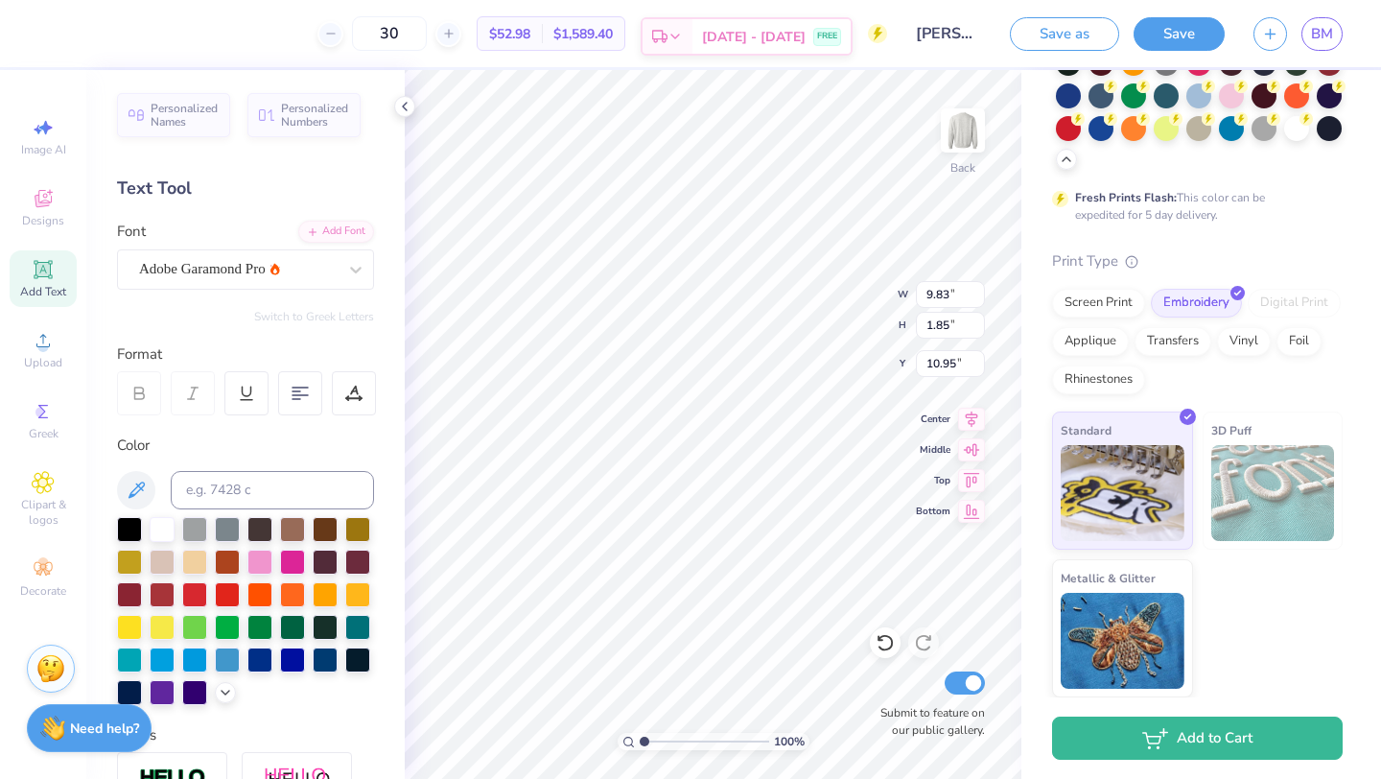
type input "9.83"
type input "1.85"
type input "10.95"
type input "11.28"
type input "3.65"
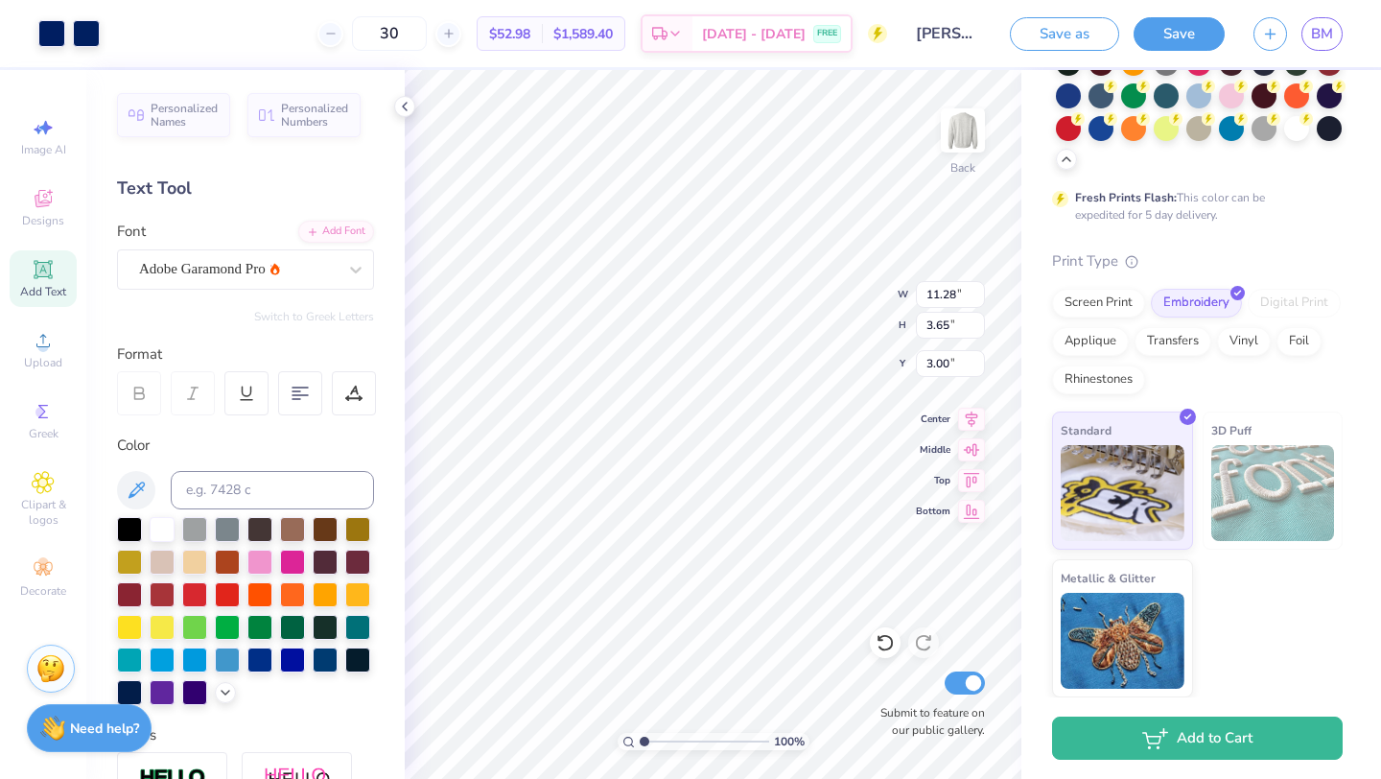
type input "3.00"
click at [146, 489] on icon at bounding box center [136, 490] width 23 height 23
type input "9.83"
type input "1.85"
type input "10.95"
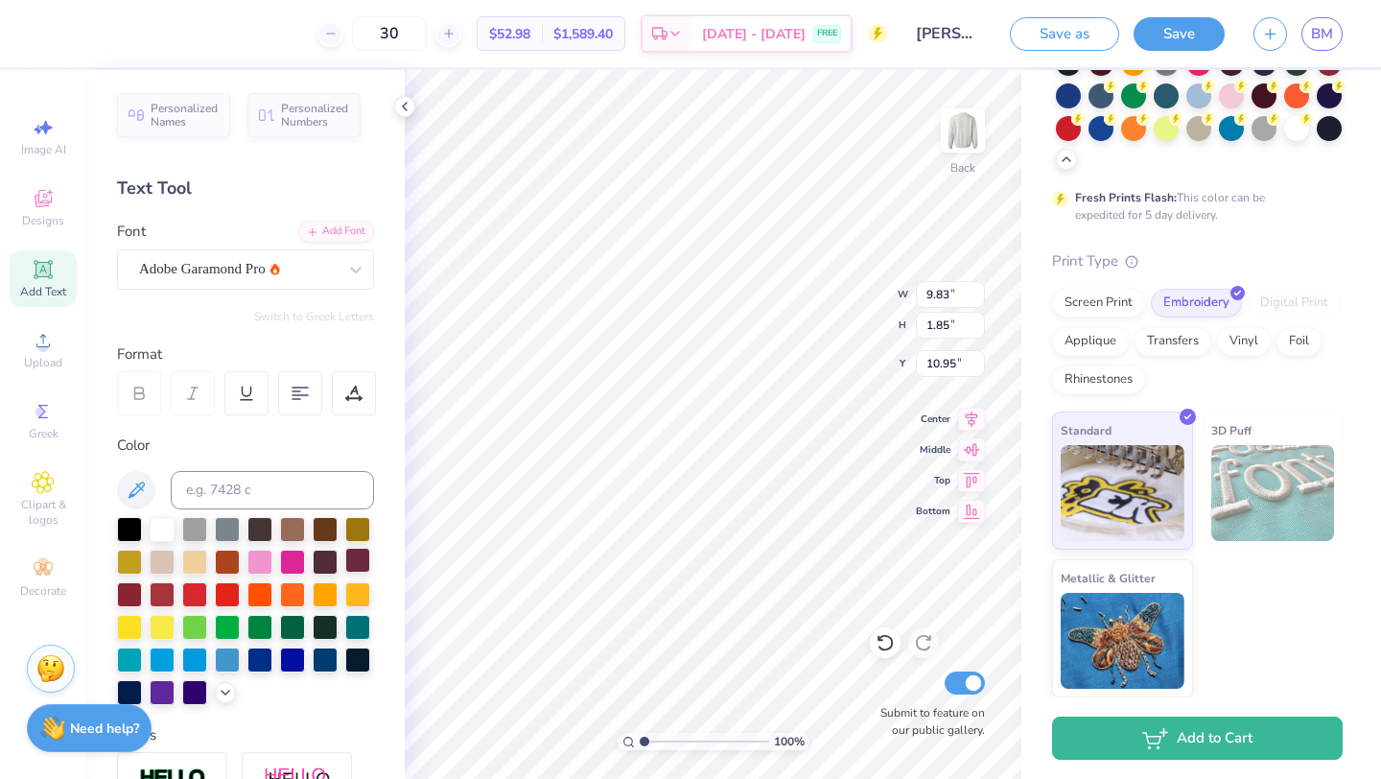
type input "4.45"
type input "0.84"
type input "11.96"
type input "2.49"
type input "0.47"
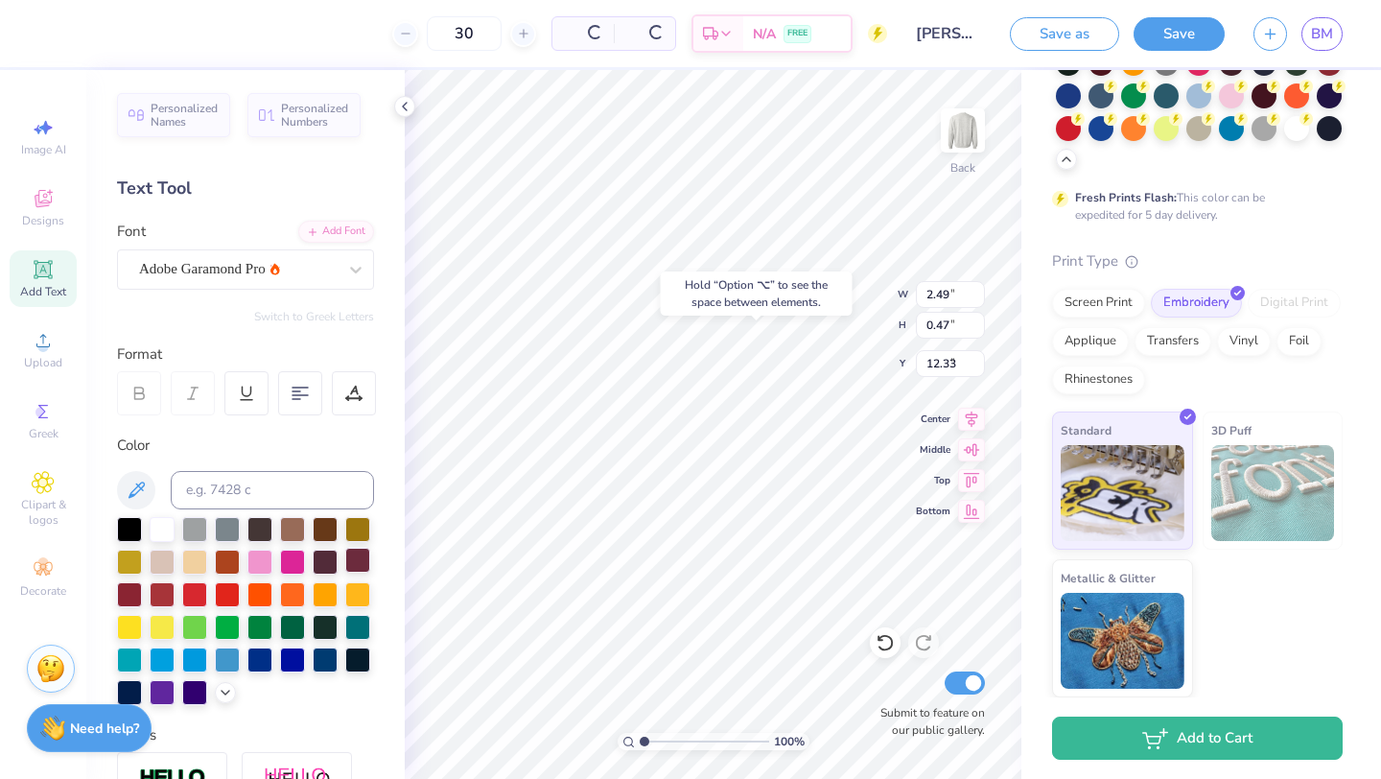
type input "7.49"
type input "2.49"
type input "0.47"
type input "7.19"
type input "7.29"
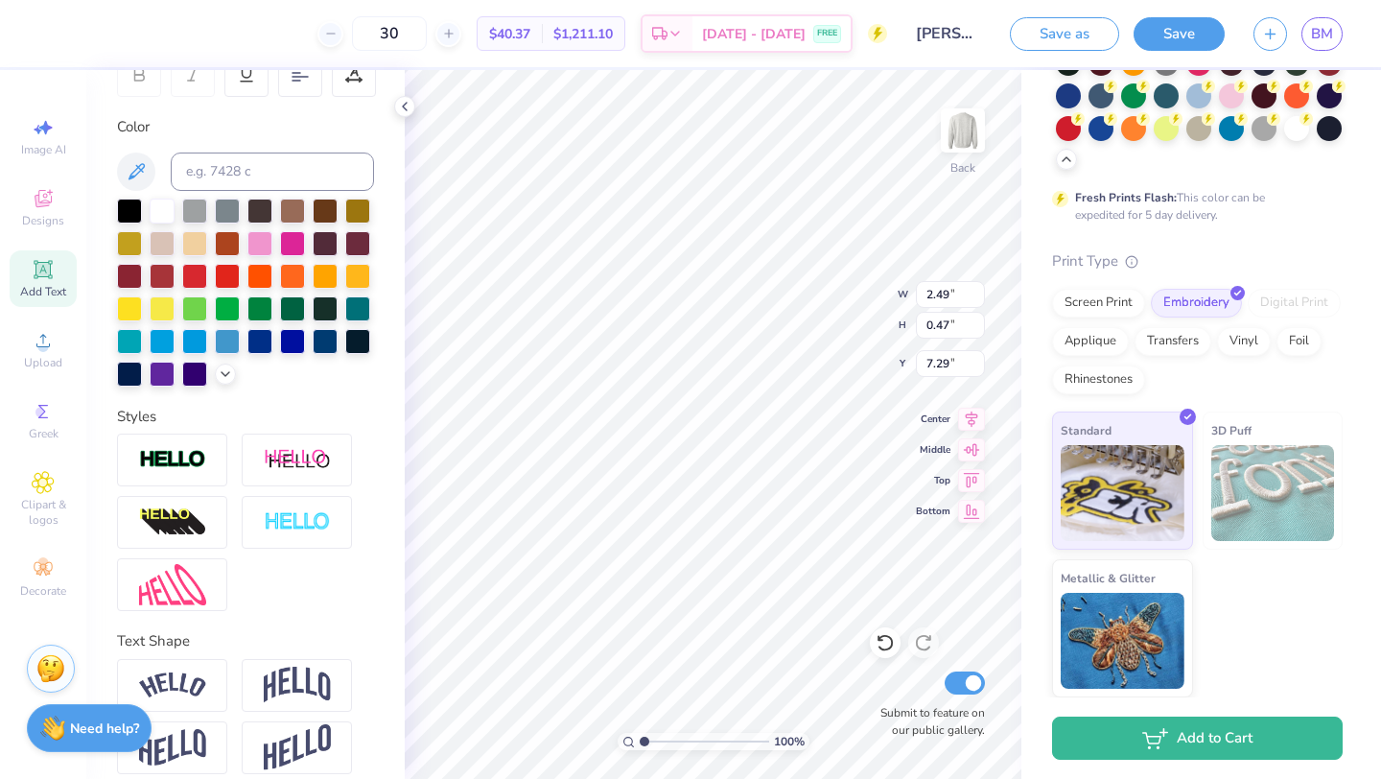
scroll to position [336, 0]
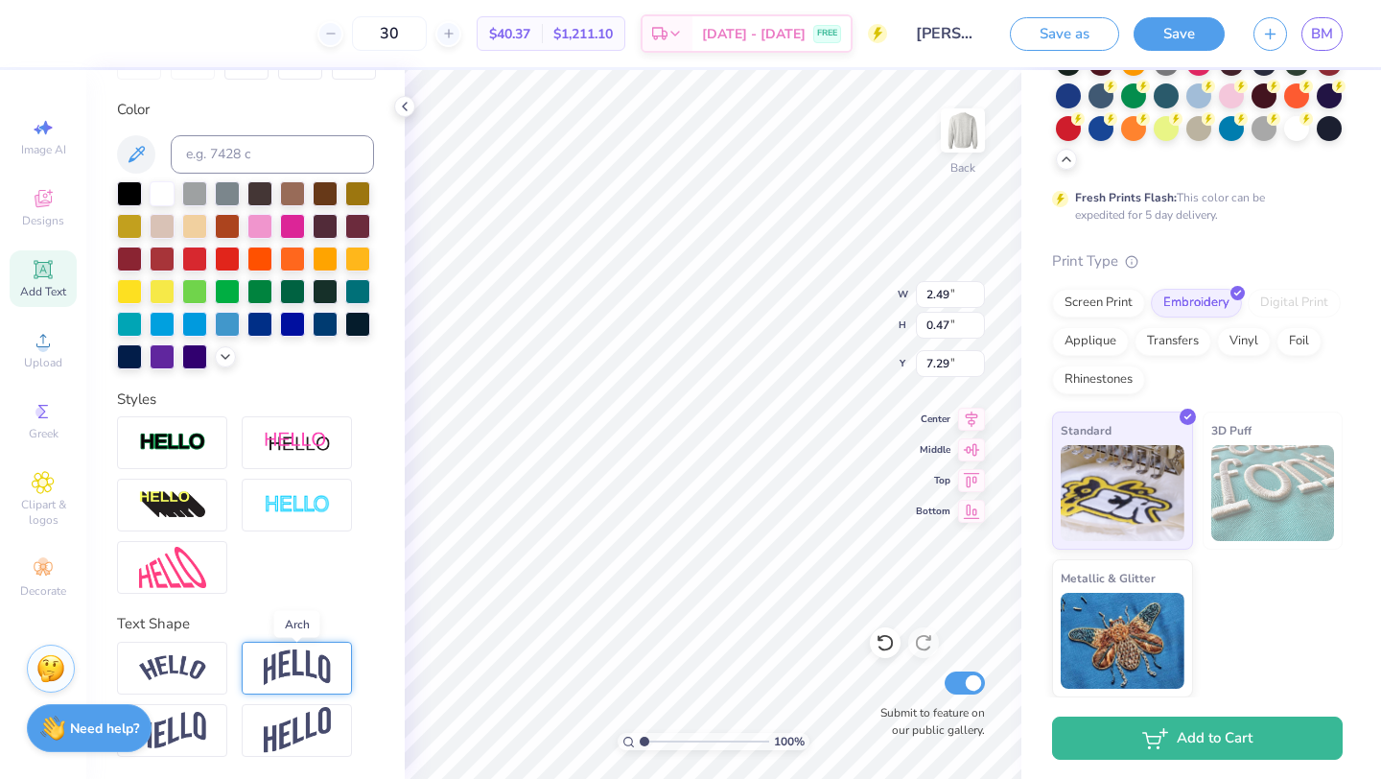
click at [290, 666] on img at bounding box center [297, 667] width 67 height 36
type input "0.93"
type input "7.06"
click at [210, 690] on div at bounding box center [172, 668] width 110 height 53
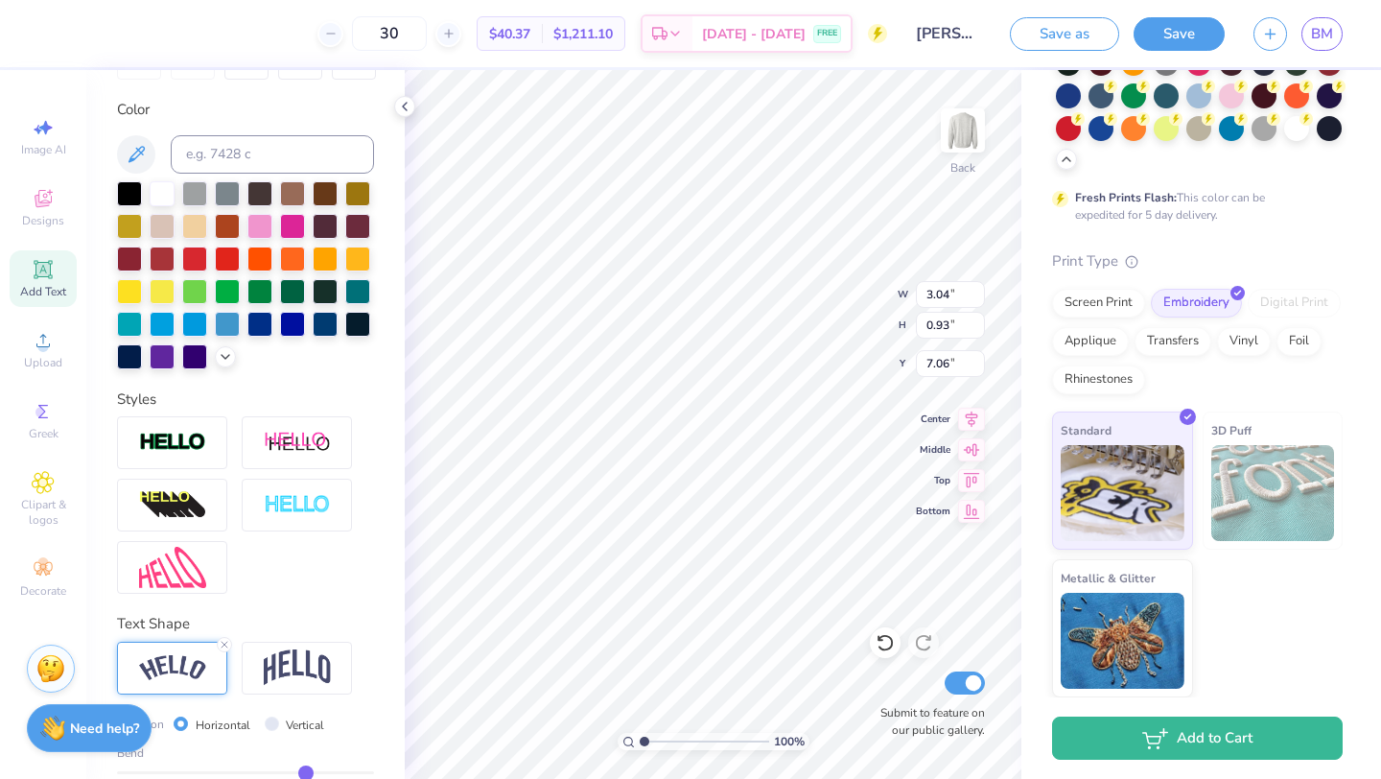
type input "3.04"
type input "0.79"
type input "7.13"
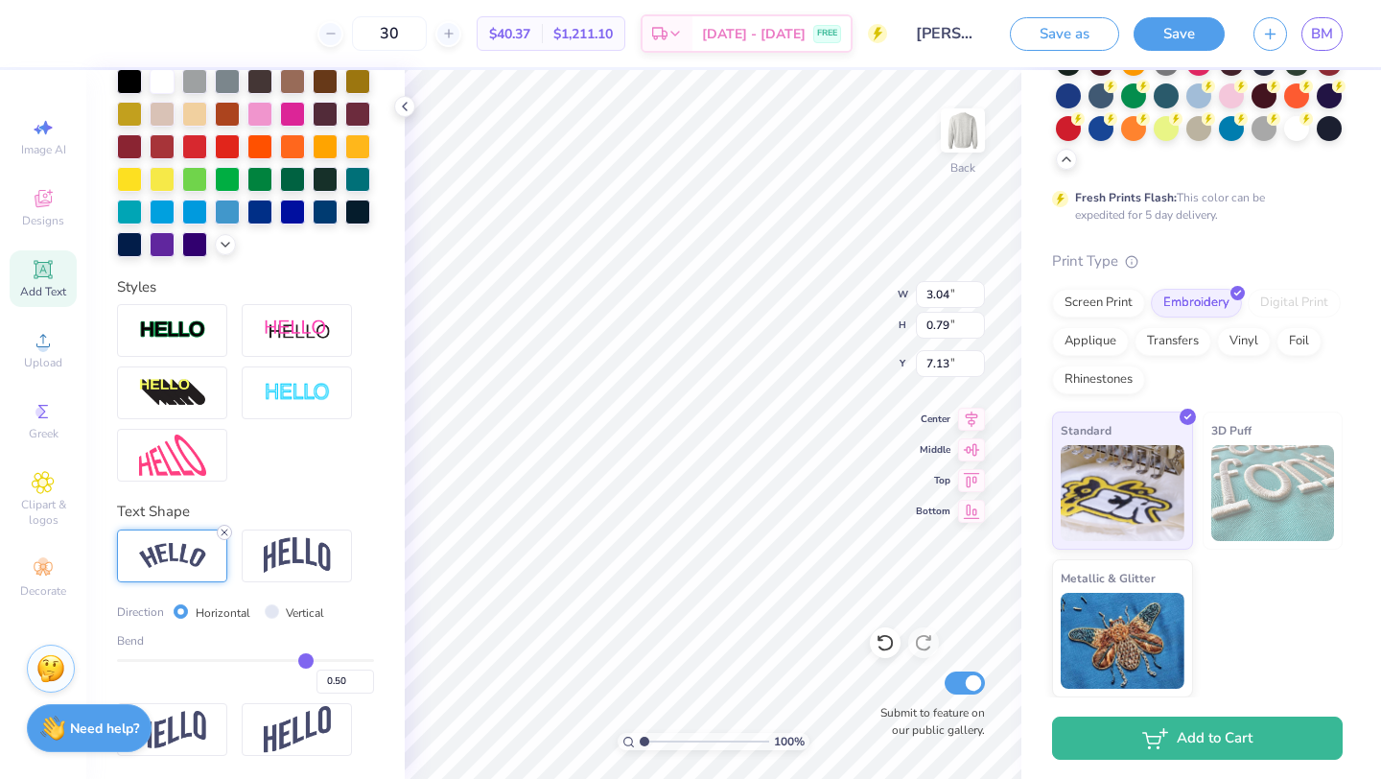
click at [222, 529] on icon at bounding box center [225, 533] width 12 height 12
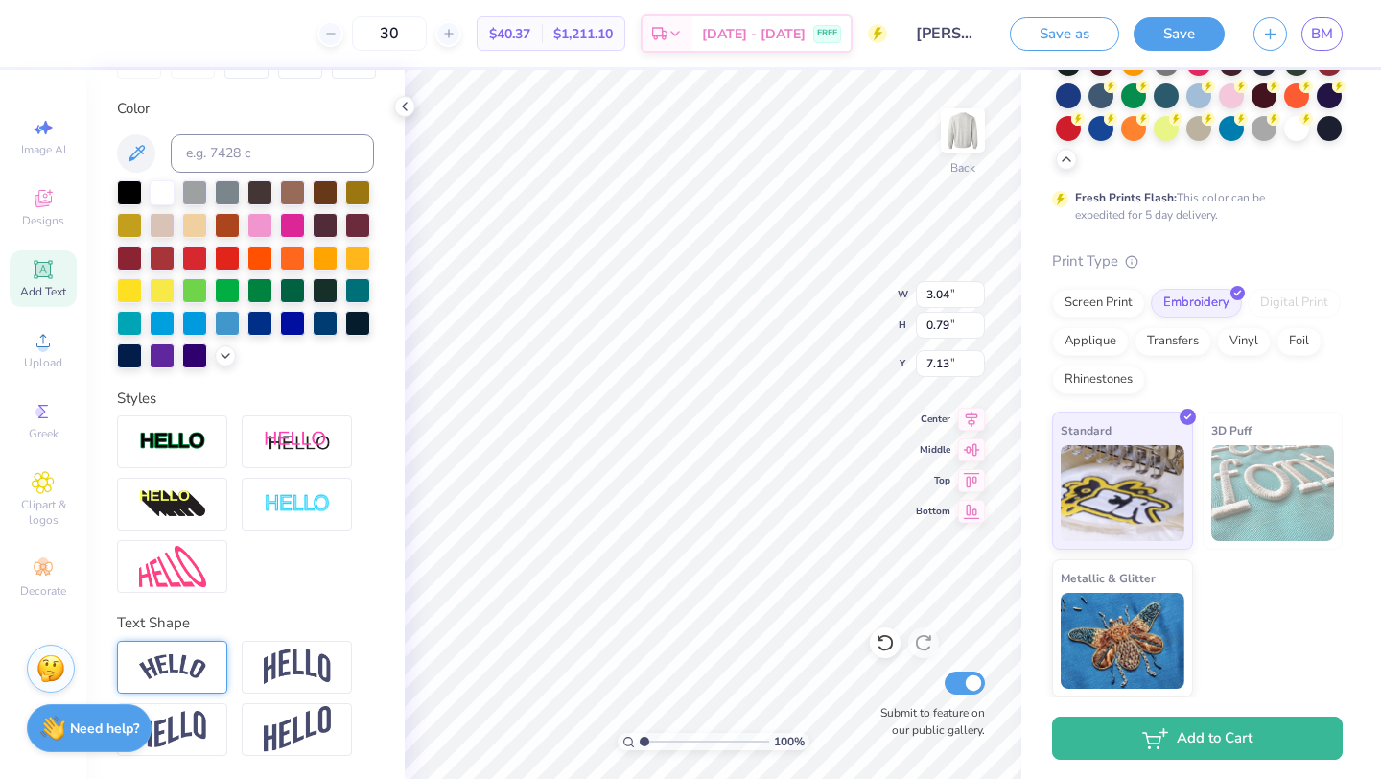
type input "2.49"
type input "0.47"
type input "7.06"
type input "7.18"
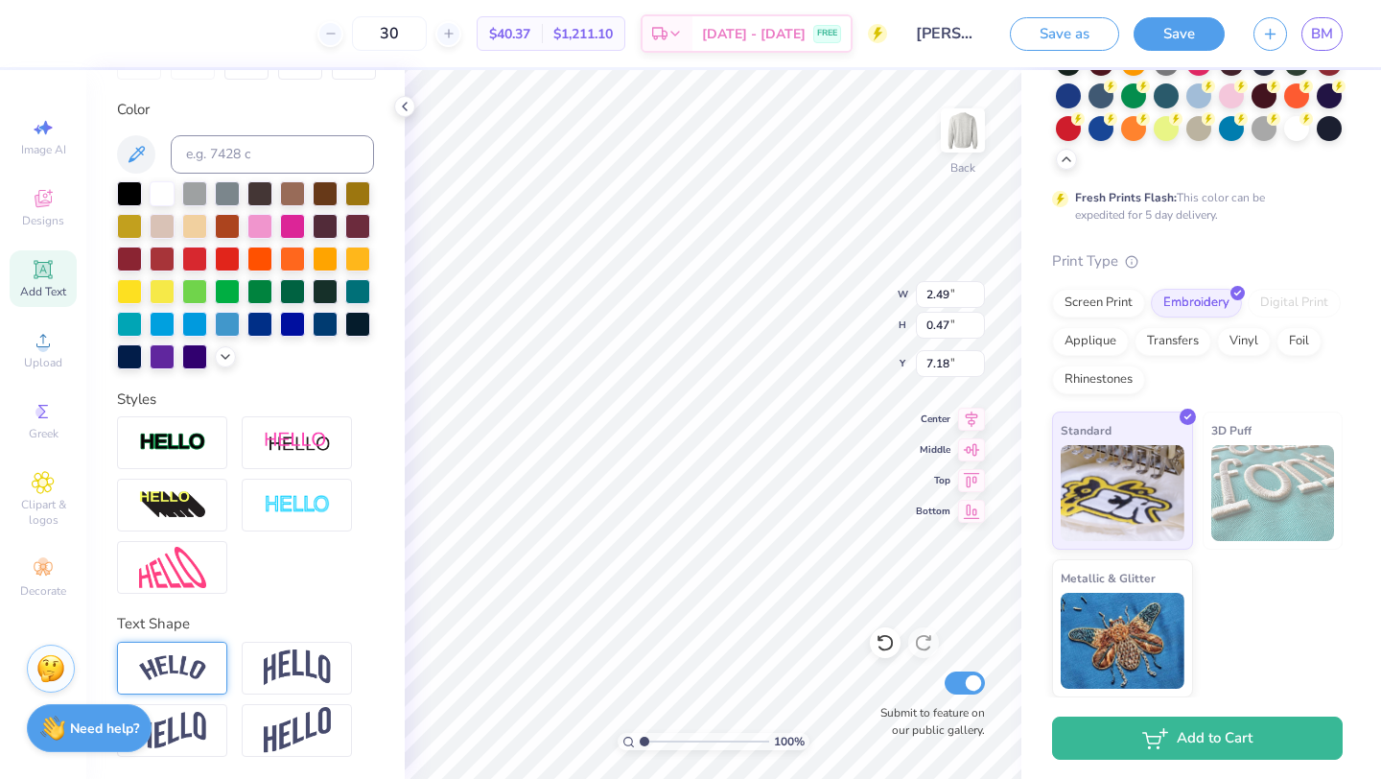
scroll to position [0, 0]
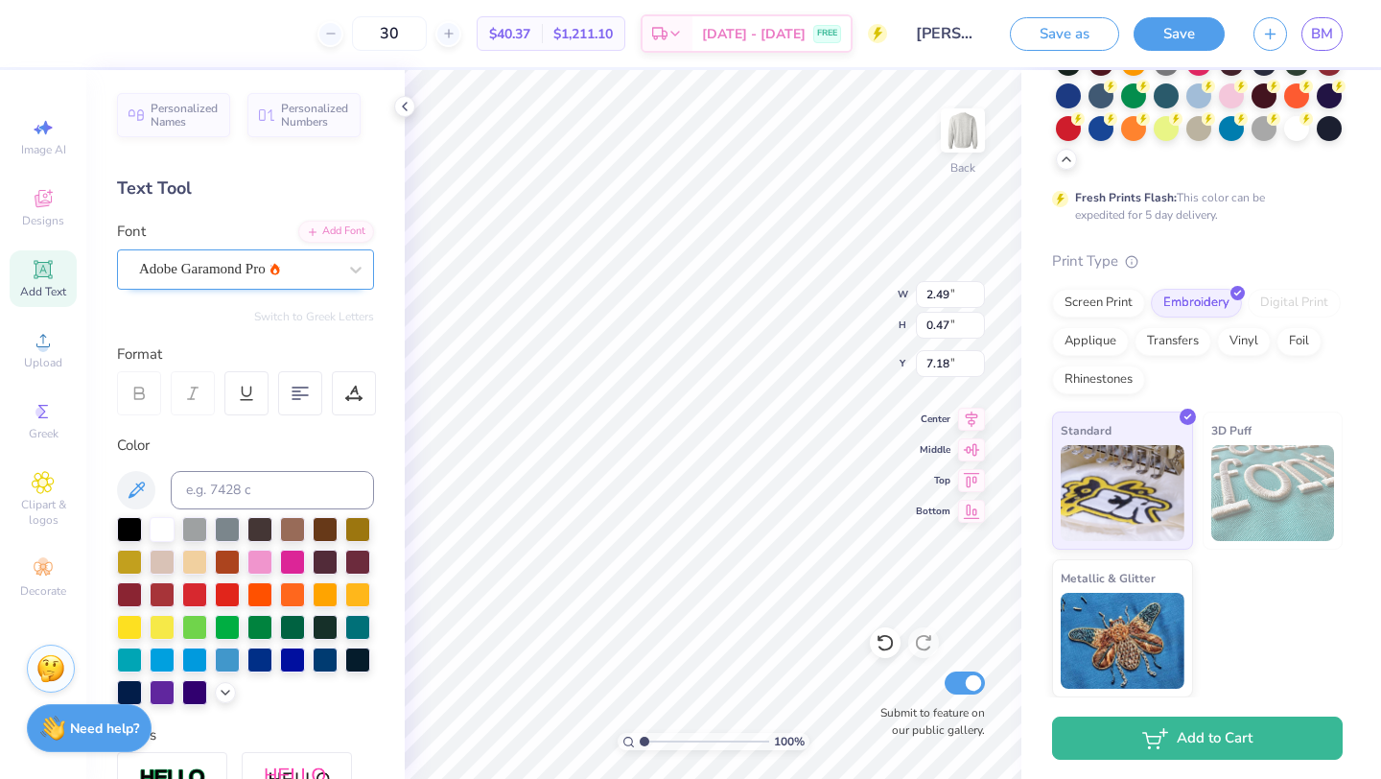
click at [219, 273] on div "Adobe Garamond Pro" at bounding box center [237, 269] width 201 height 30
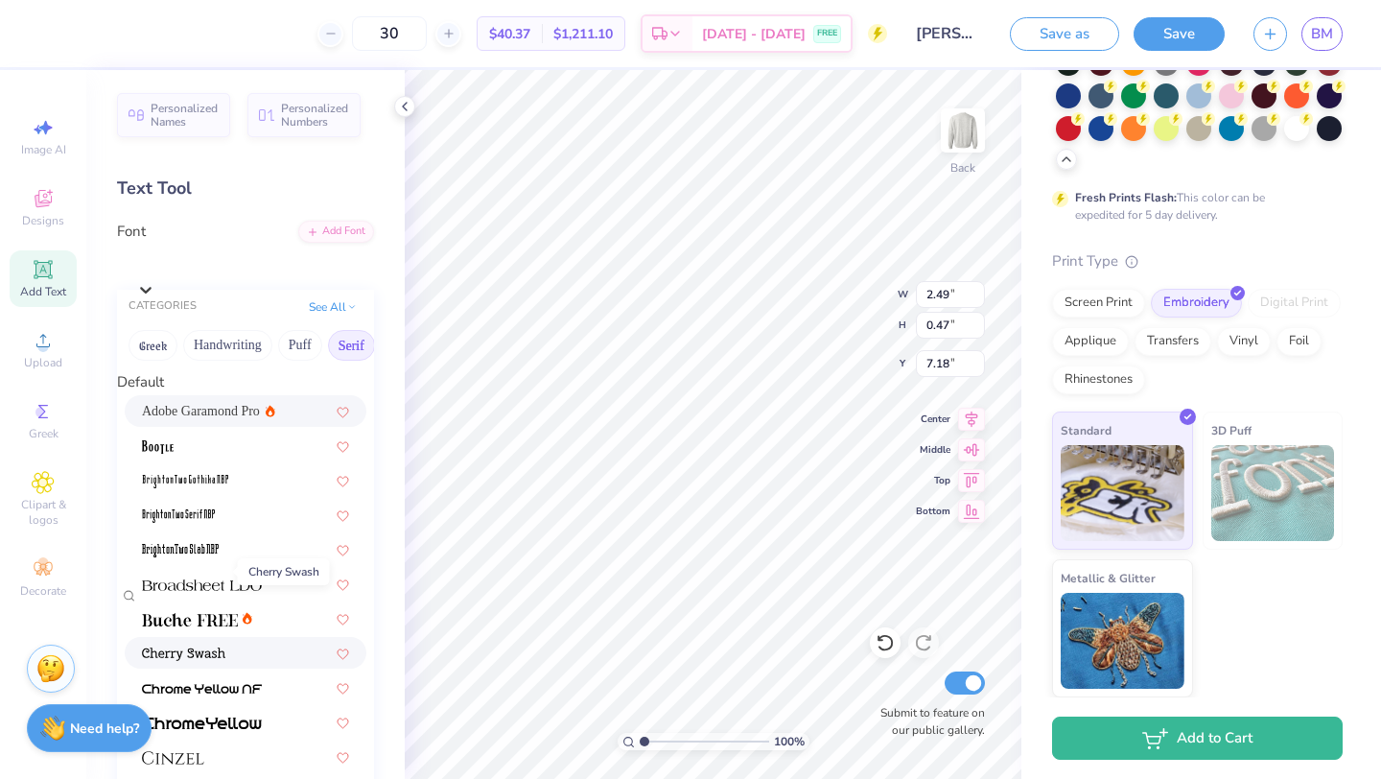
scroll to position [98, 0]
click at [169, 574] on span at bounding box center [202, 584] width 120 height 20
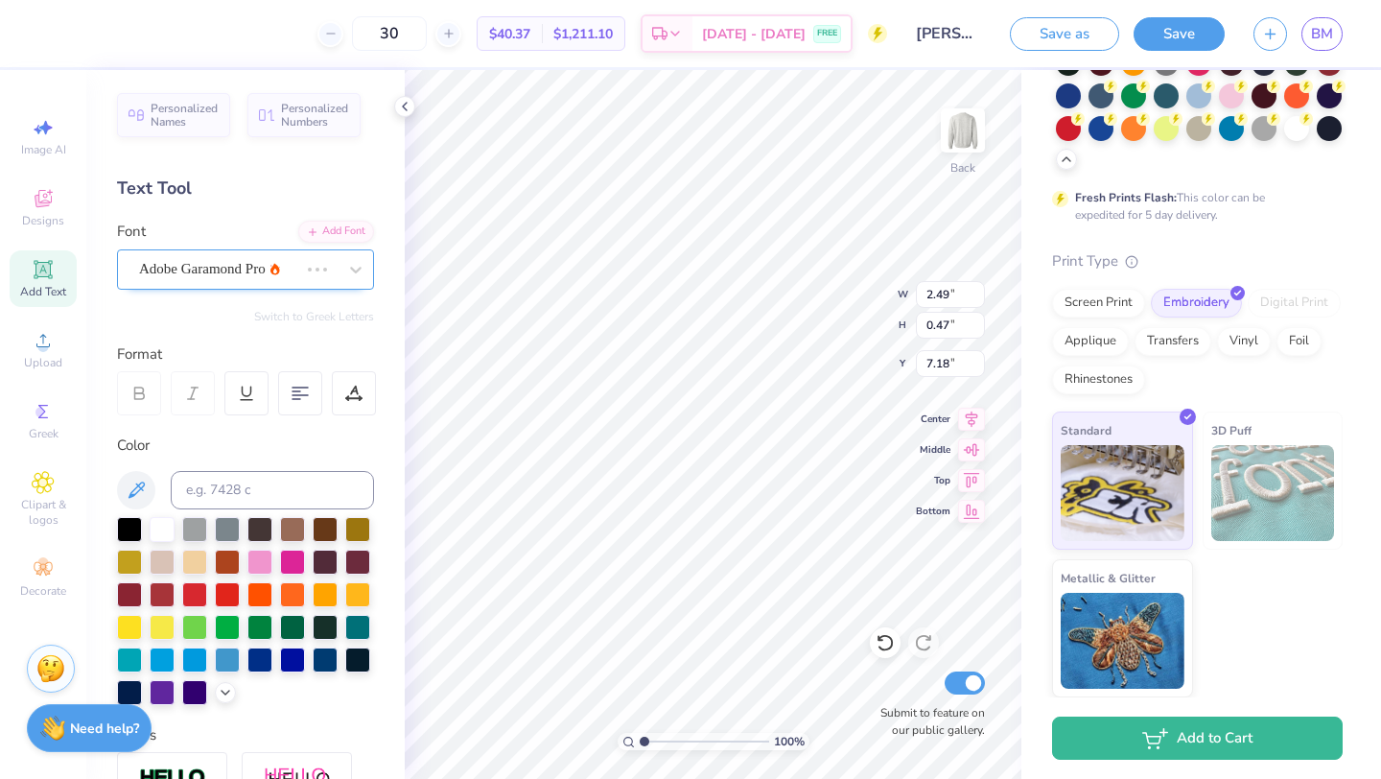
click at [253, 276] on div "Adobe Garamond Pro" at bounding box center [218, 269] width 163 height 30
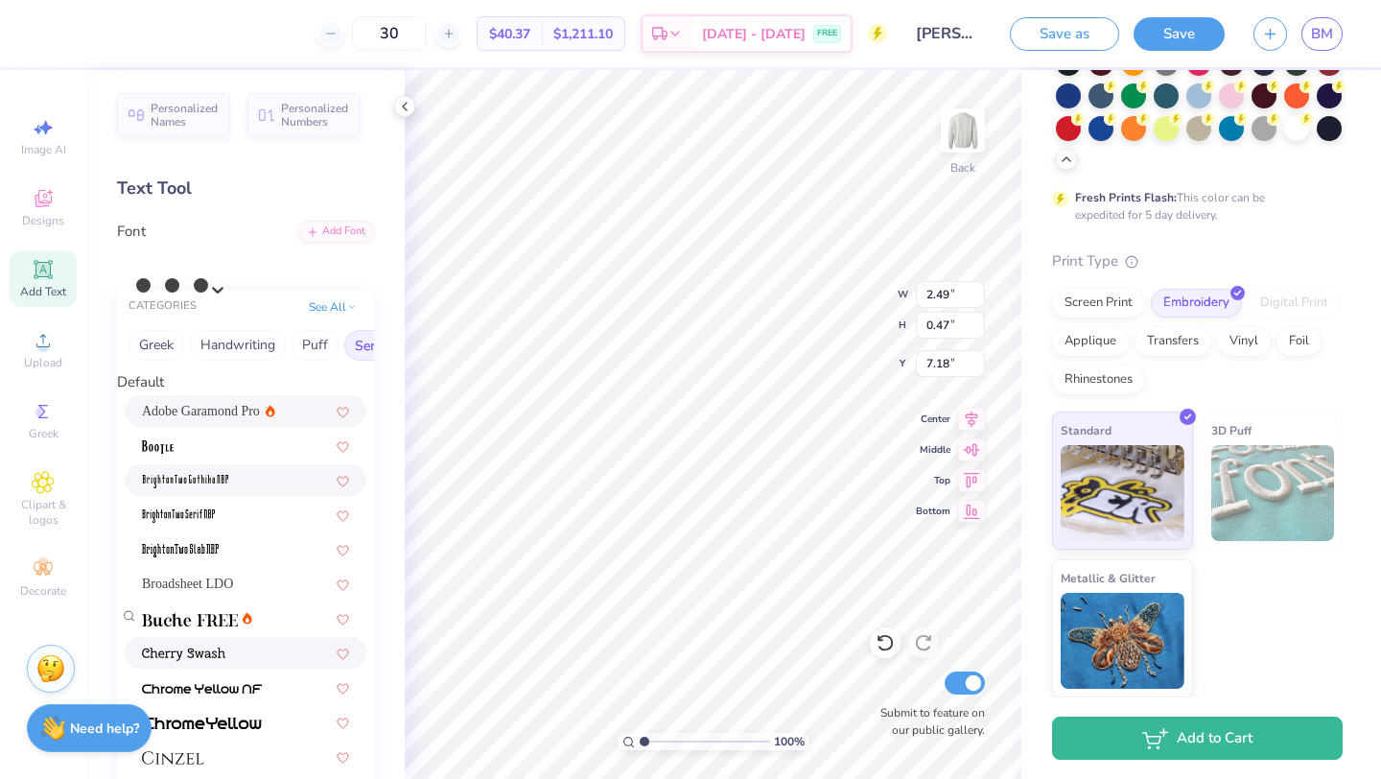
scroll to position [210, 0]
type input "2.89"
type input "0.42"
type input "7.20"
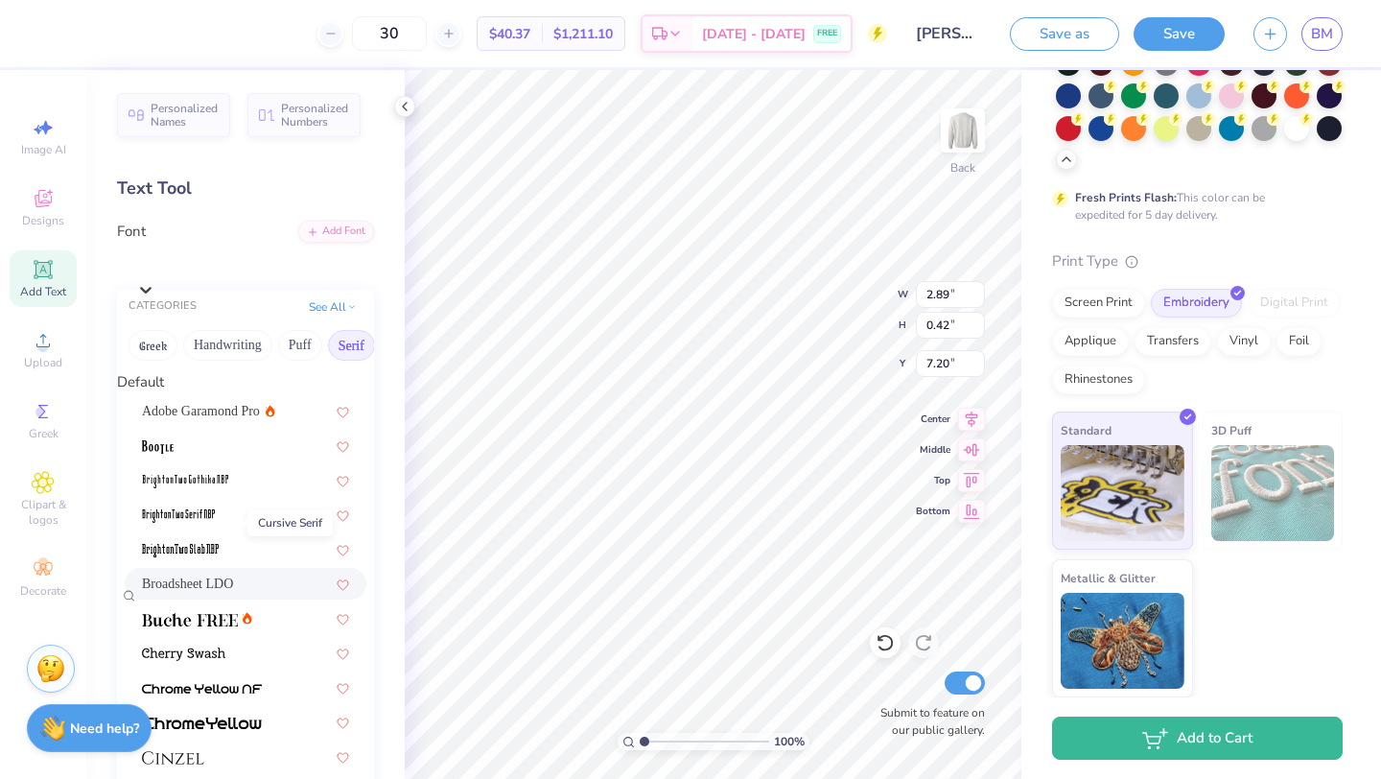
scroll to position [1007, 0]
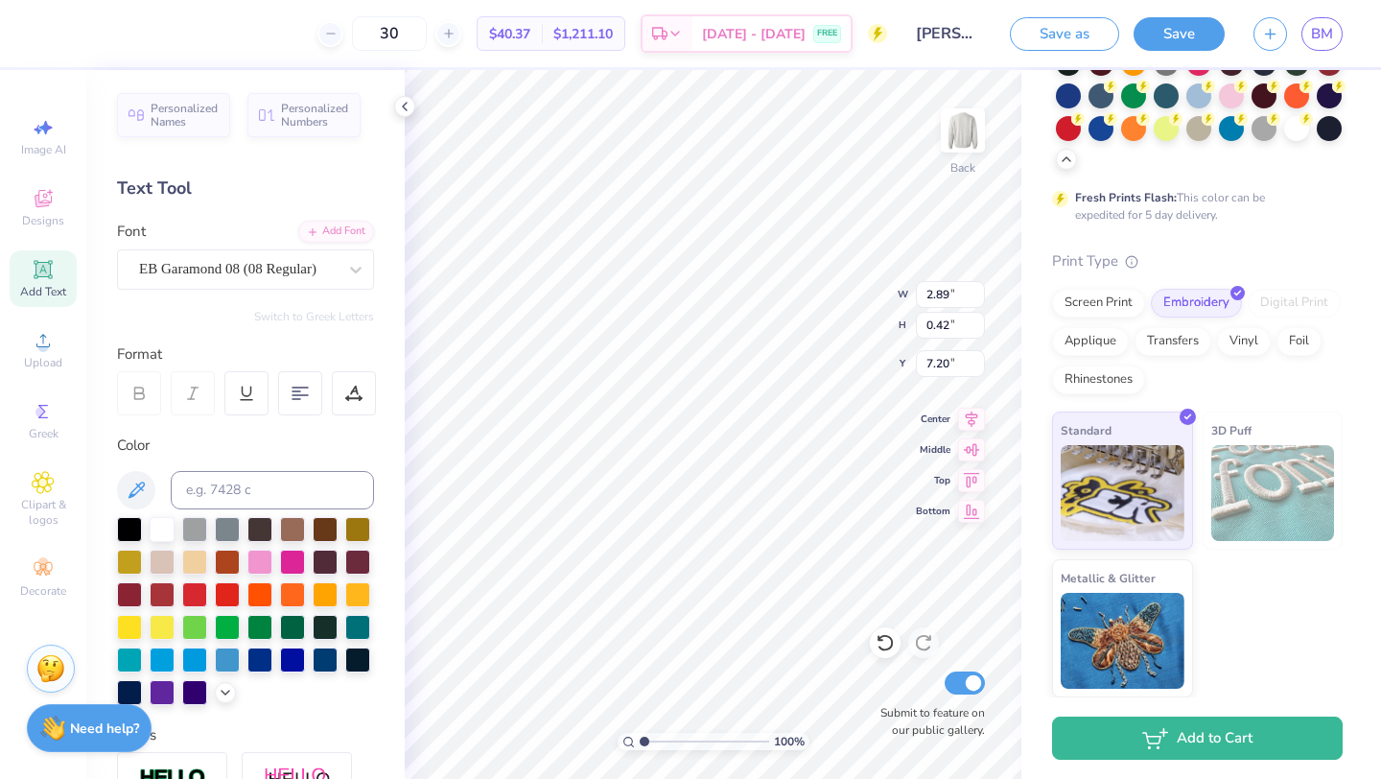
type input "2.15"
type input "0.48"
type input "7.17"
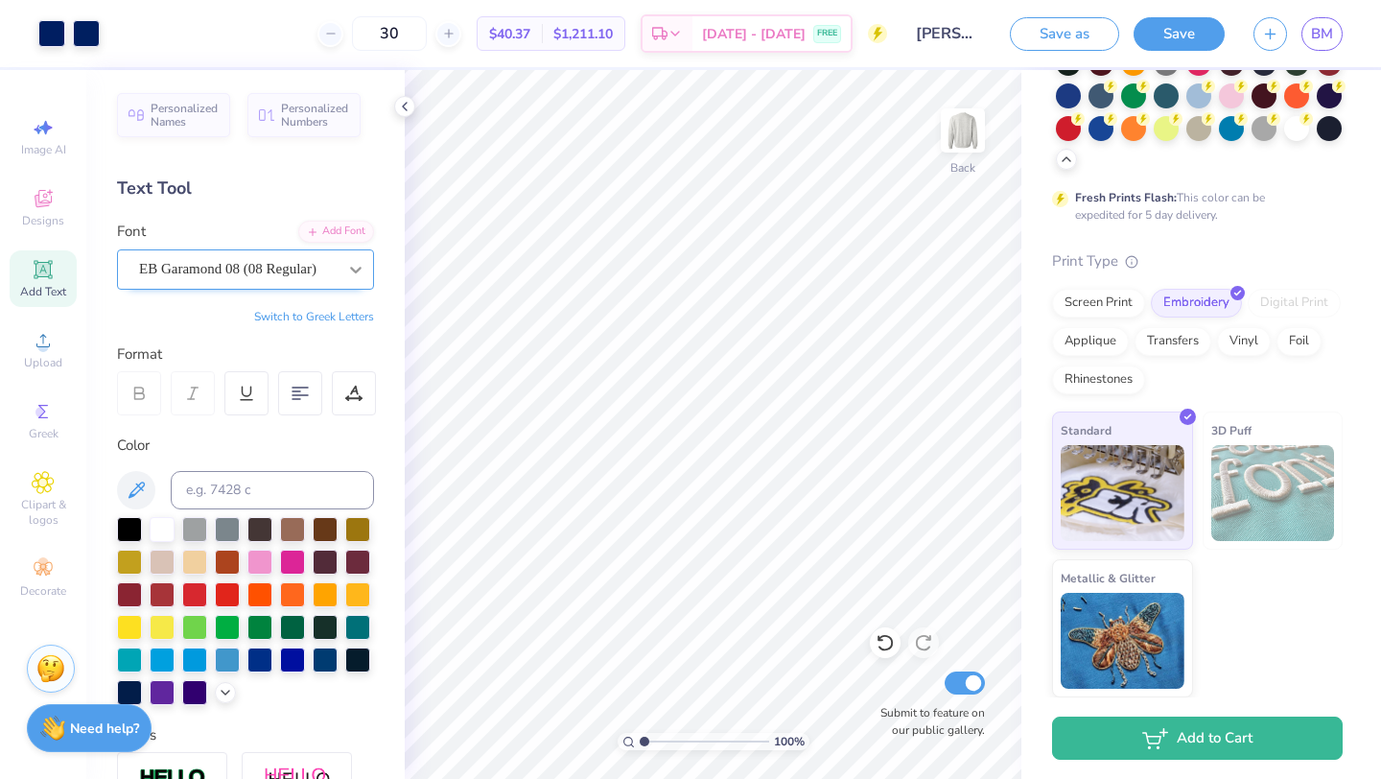
click at [359, 270] on icon at bounding box center [355, 269] width 19 height 19
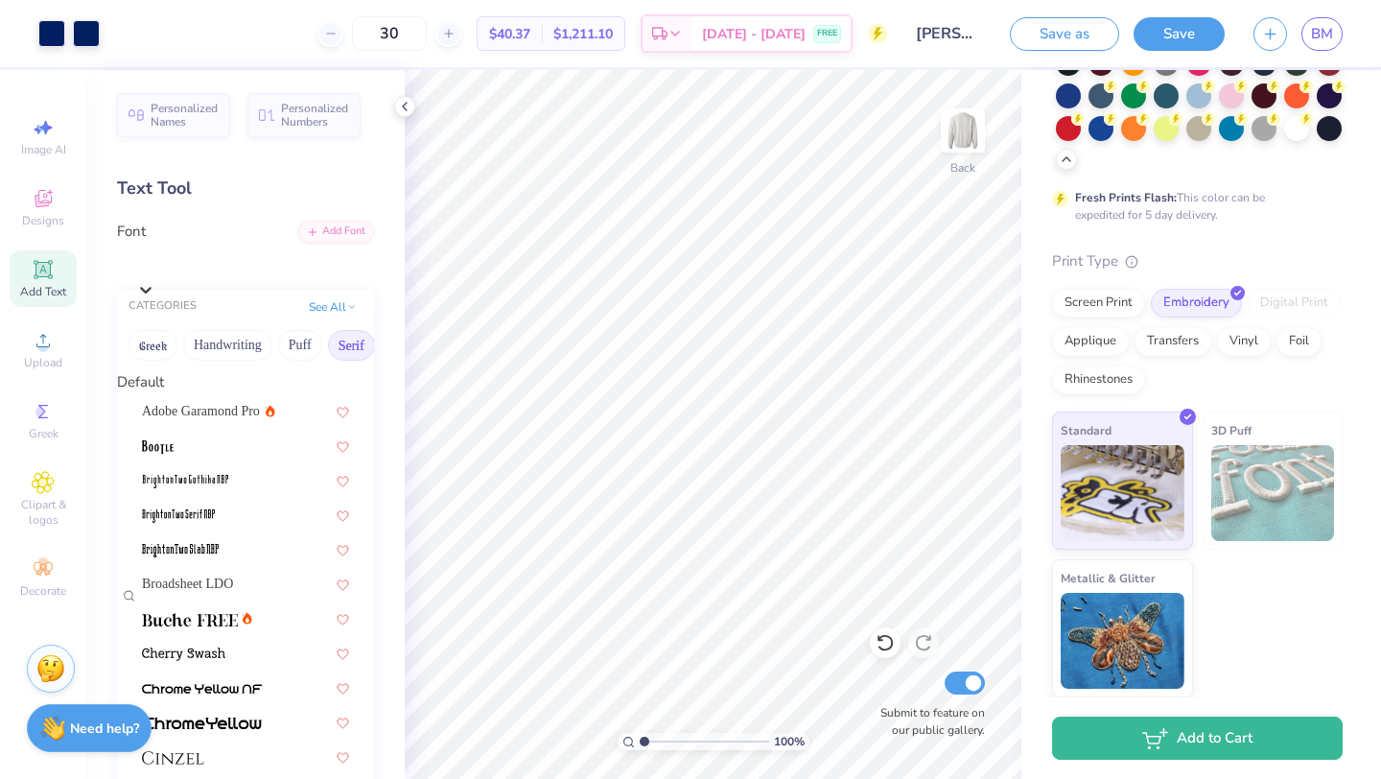
scroll to position [1462, 0]
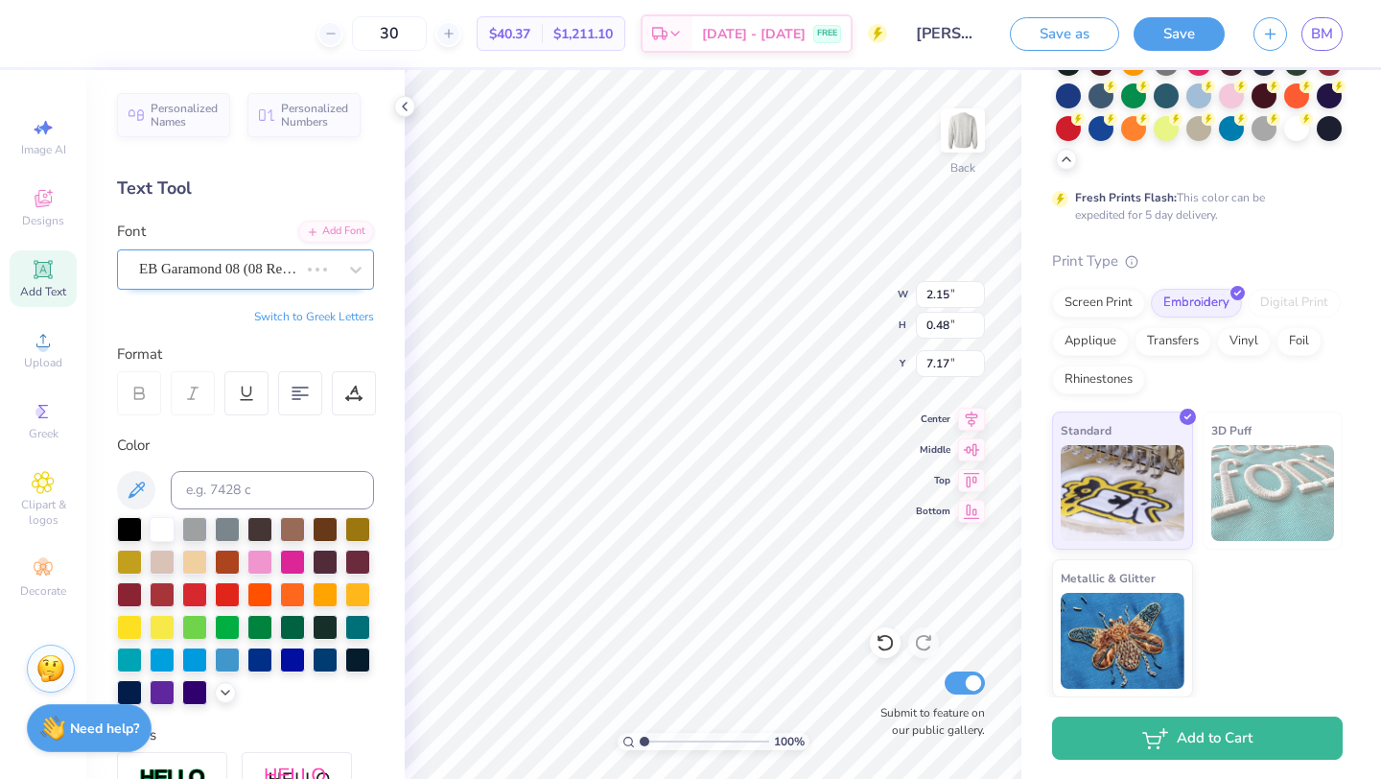
click at [270, 276] on div "EB Garamond 08 (08 Regular)" at bounding box center [218, 269] width 163 height 30
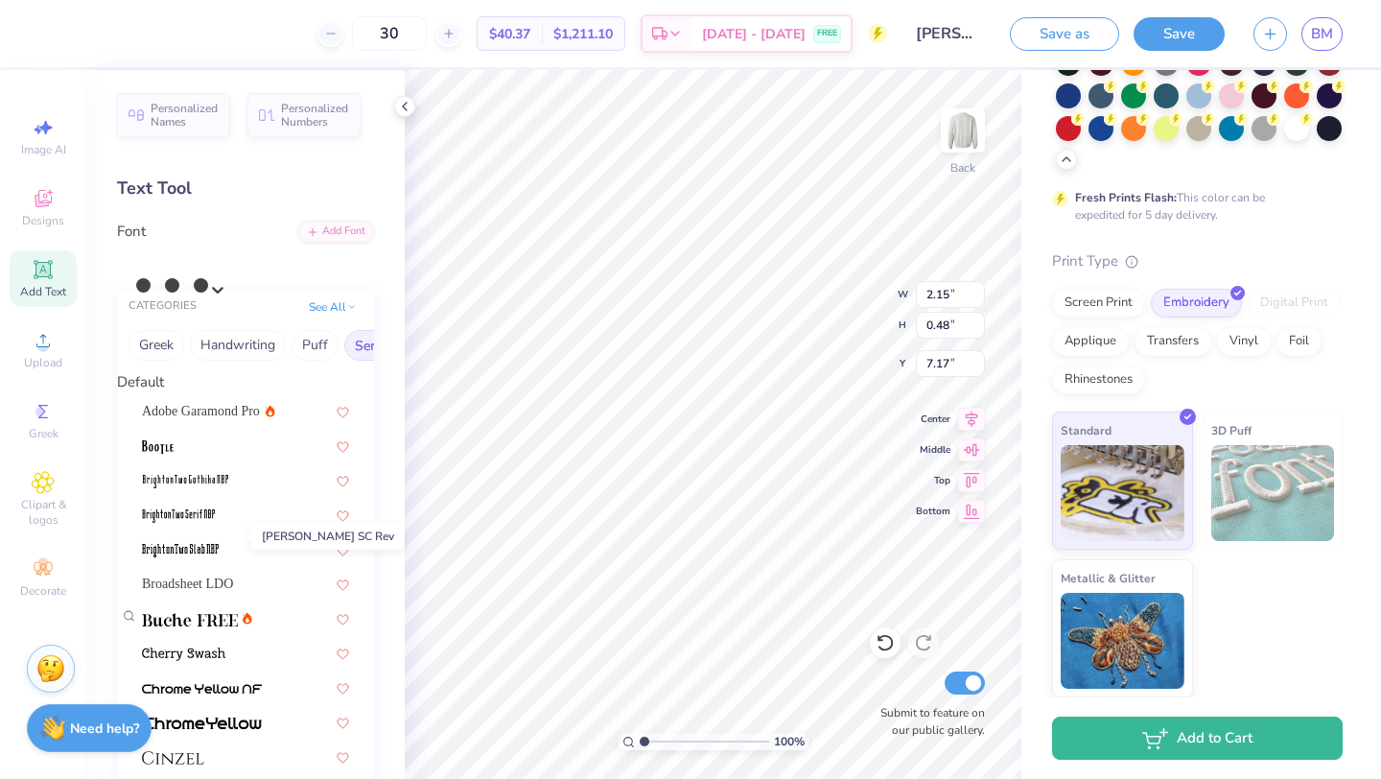
scroll to position [1043, 0]
type input "2.56"
type input "0.44"
type input "7.20"
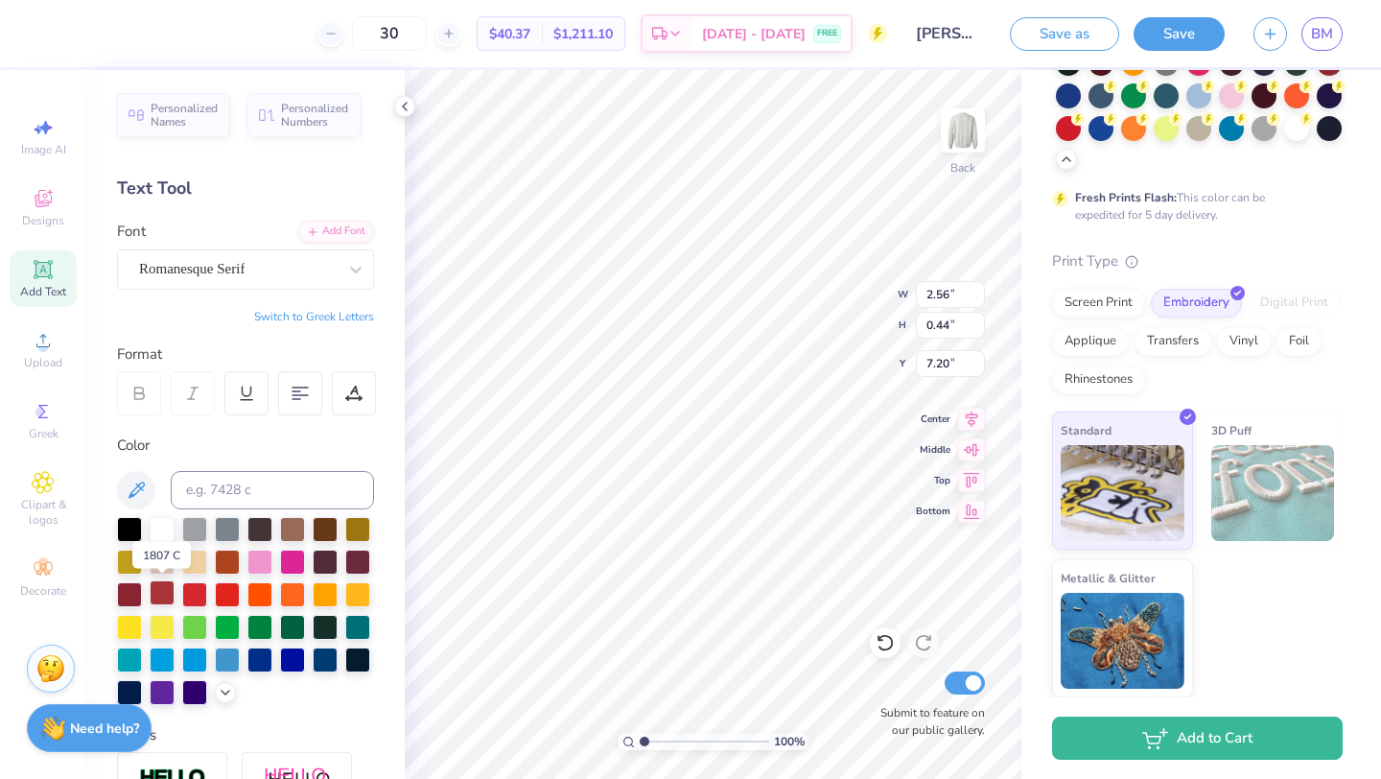
type input "3.12"
type input "0.47"
type input "7.18"
click at [201, 275] on div "Romanesque Serif" at bounding box center [237, 269] width 201 height 30
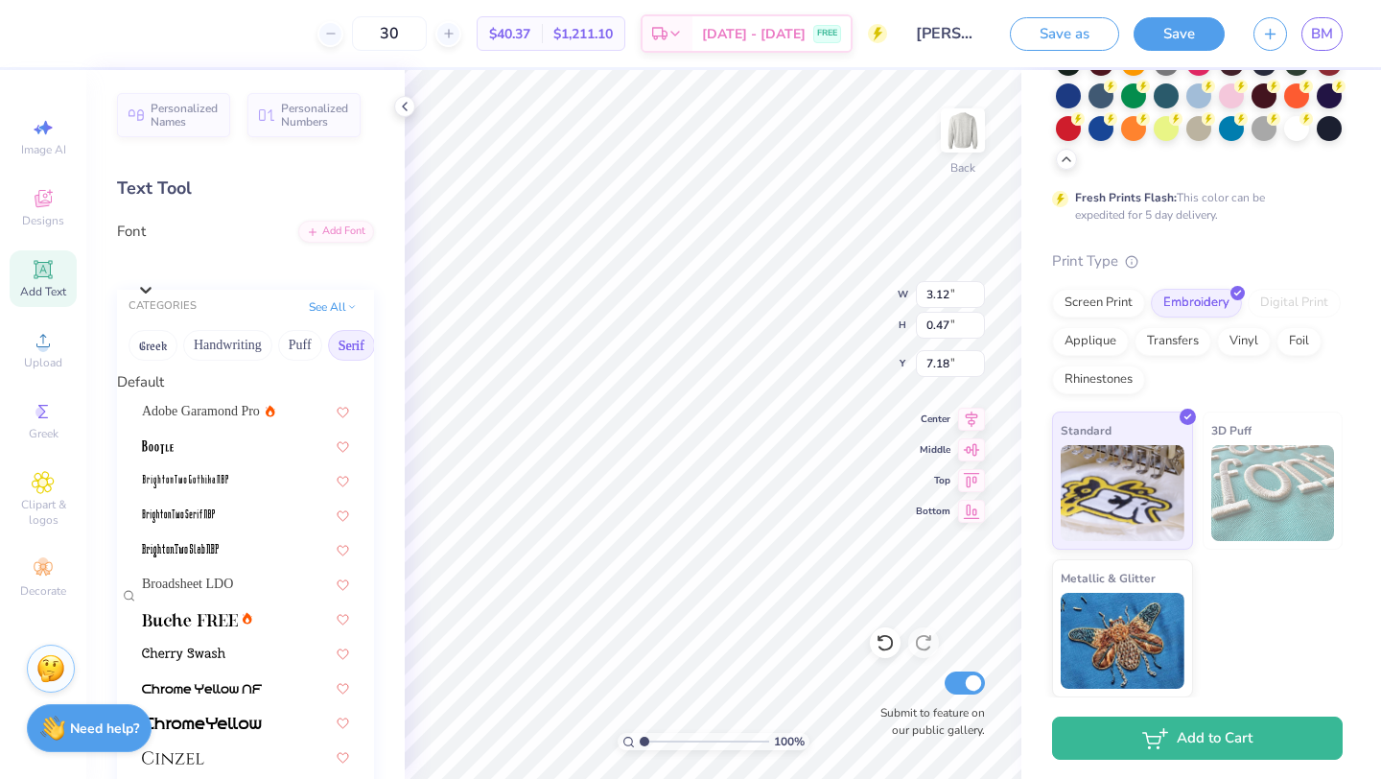
scroll to position [1527, 0]
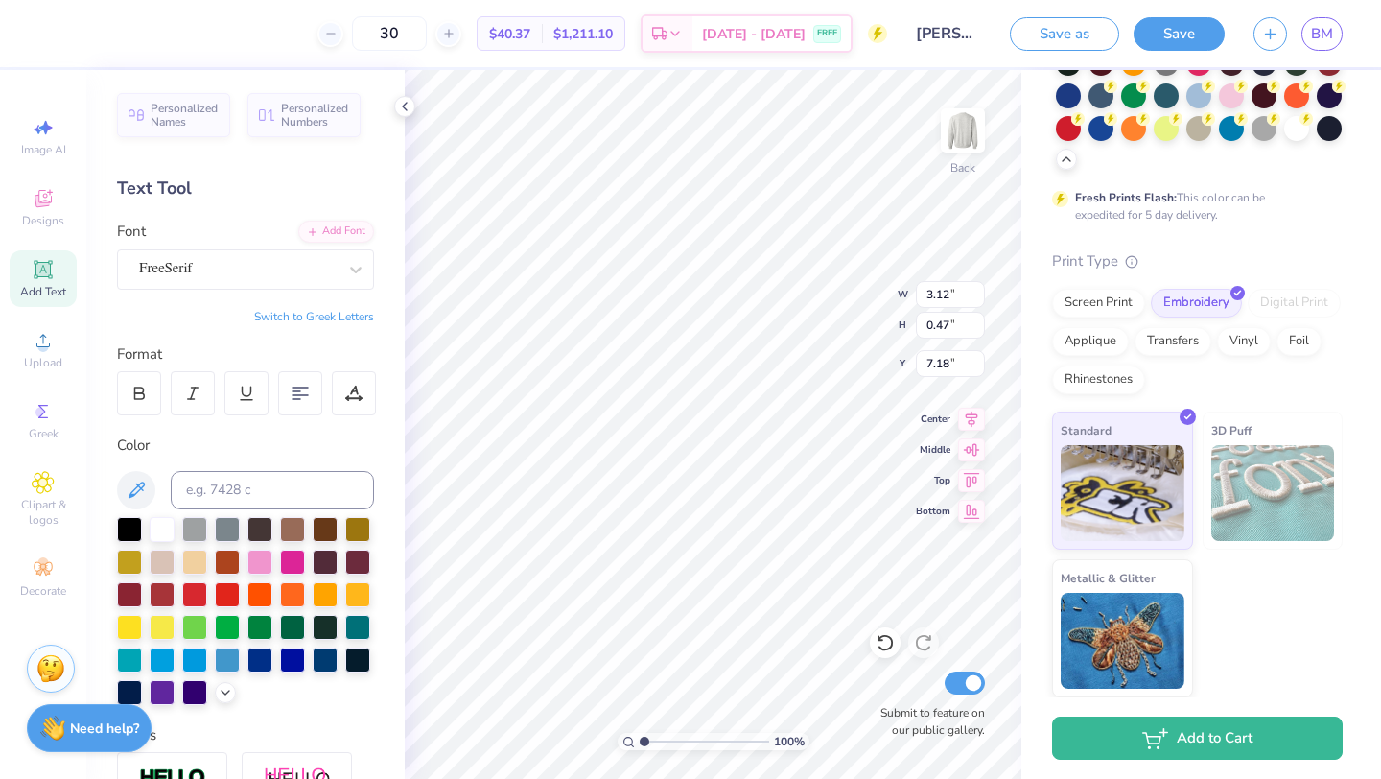
type input "2.56"
type input "0.44"
type input "7.20"
click at [129, 489] on icon at bounding box center [136, 490] width 23 height 23
type input "3.09"
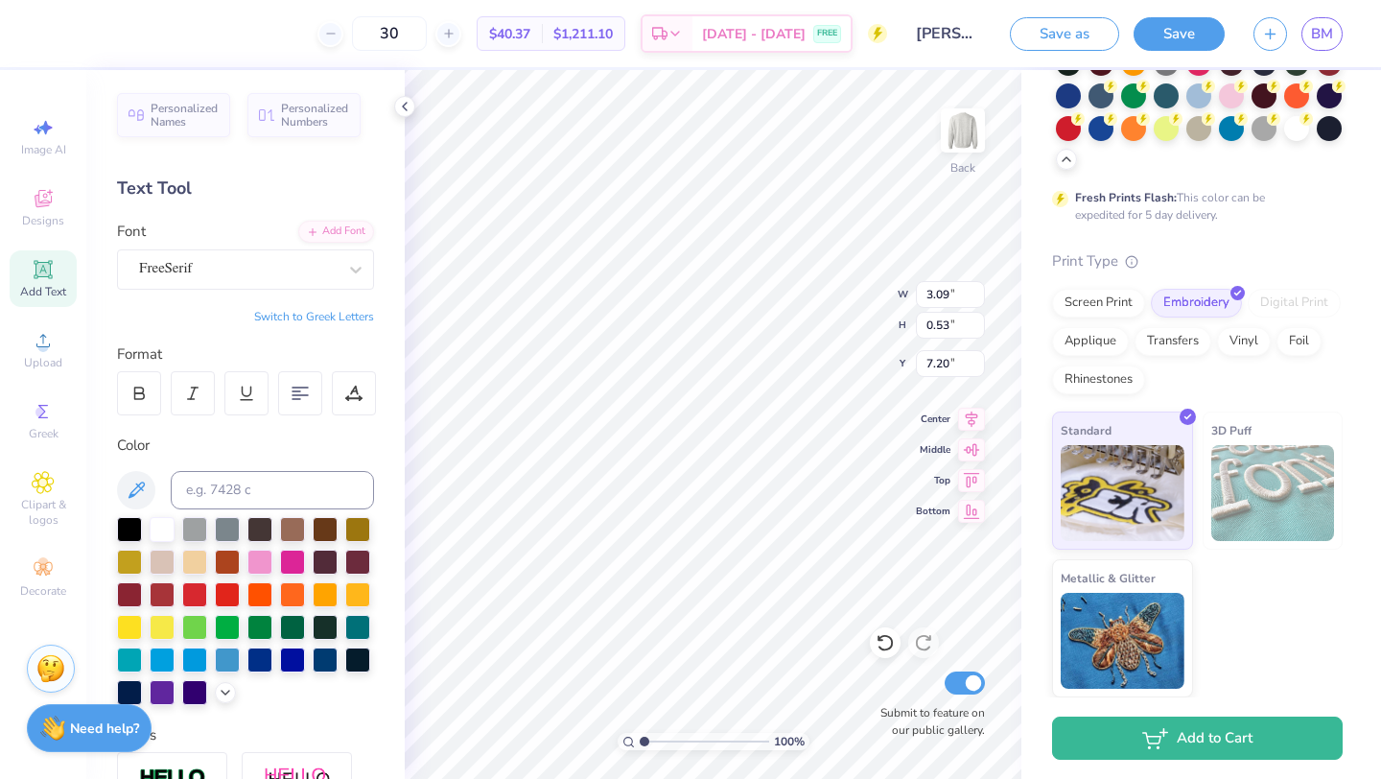
type input "0.53"
type input "2.65"
type input "0.45"
type input "7.21"
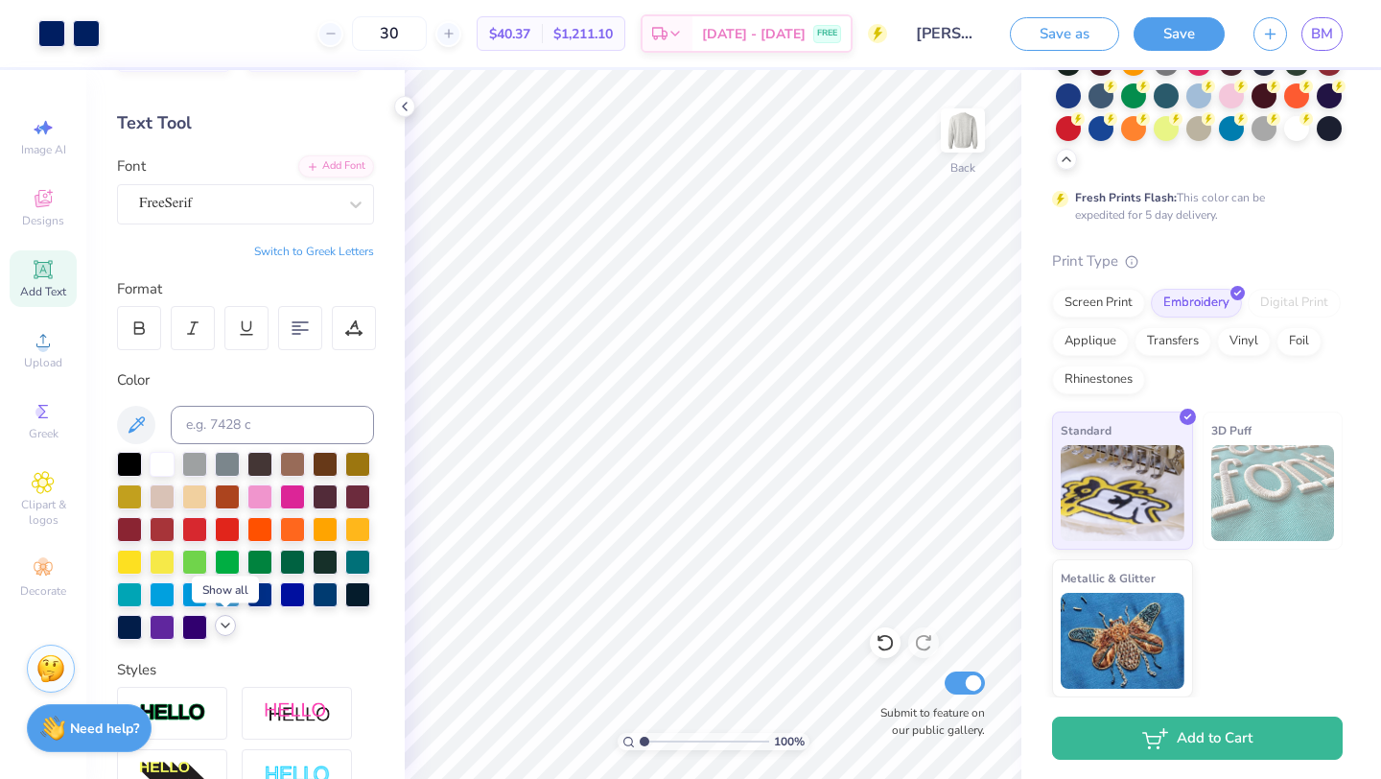
scroll to position [0, 0]
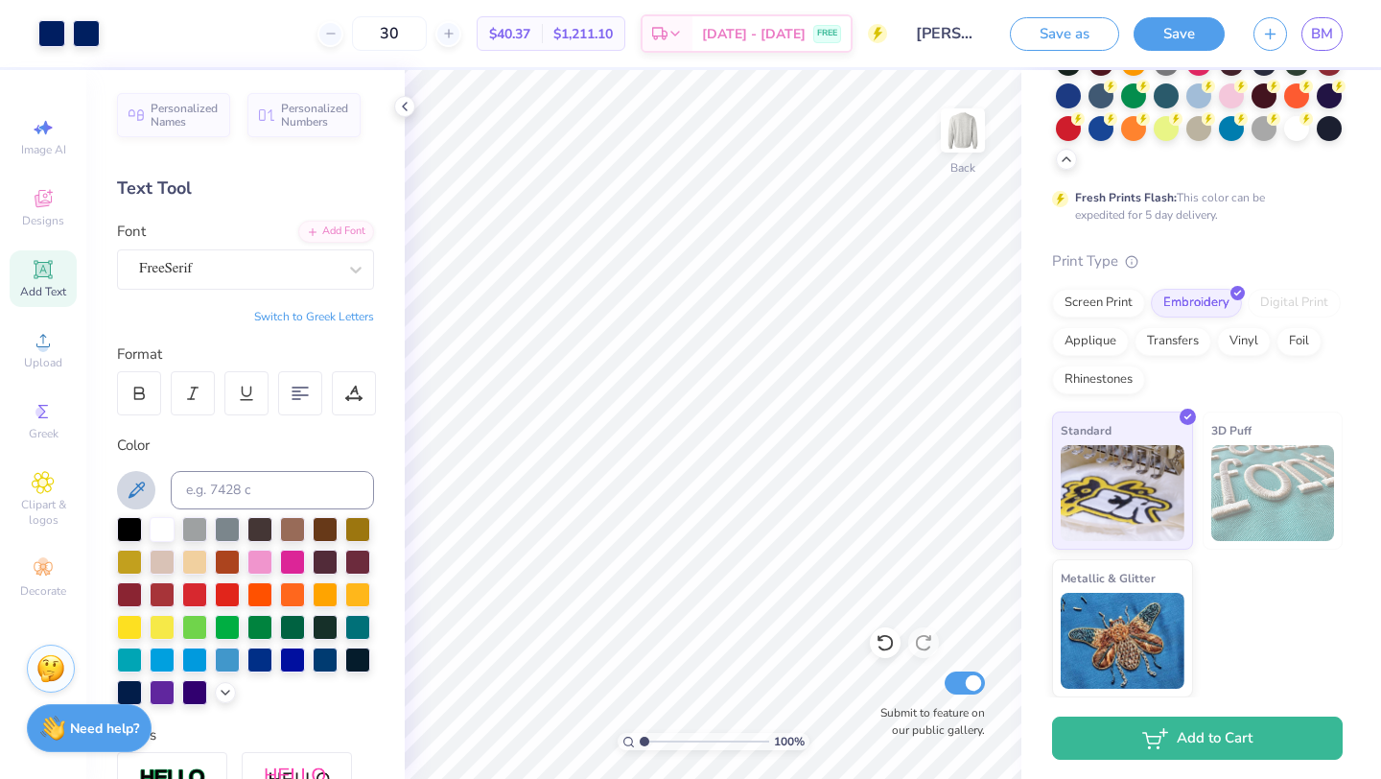
click at [133, 489] on icon at bounding box center [137, 489] width 16 height 16
